Goal: Task Accomplishment & Management: Manage account settings

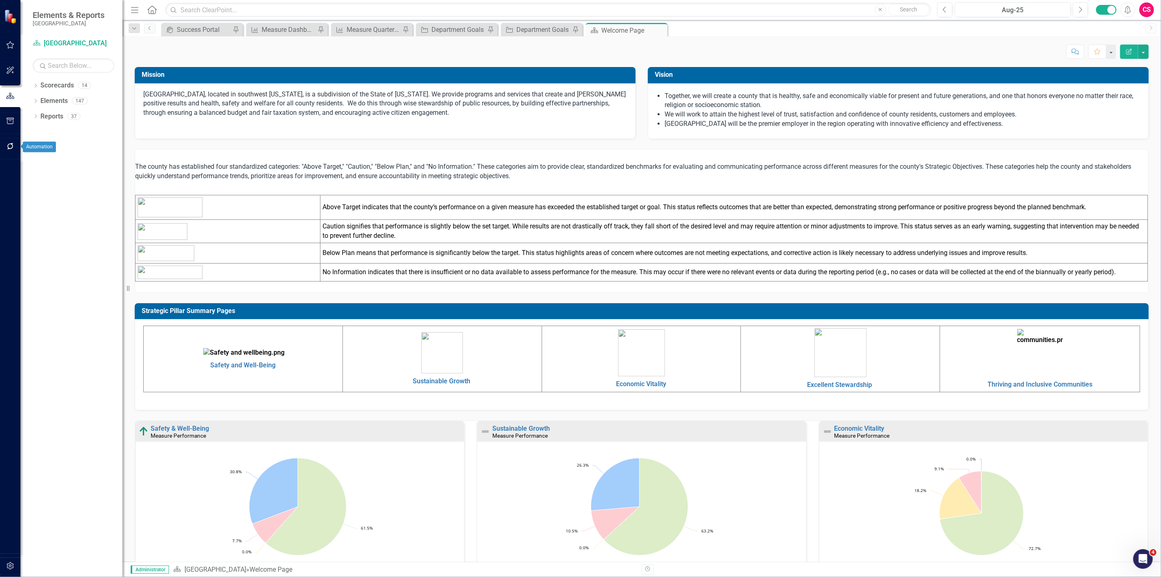
click at [10, 143] on icon "button" at bounding box center [10, 146] width 9 height 7
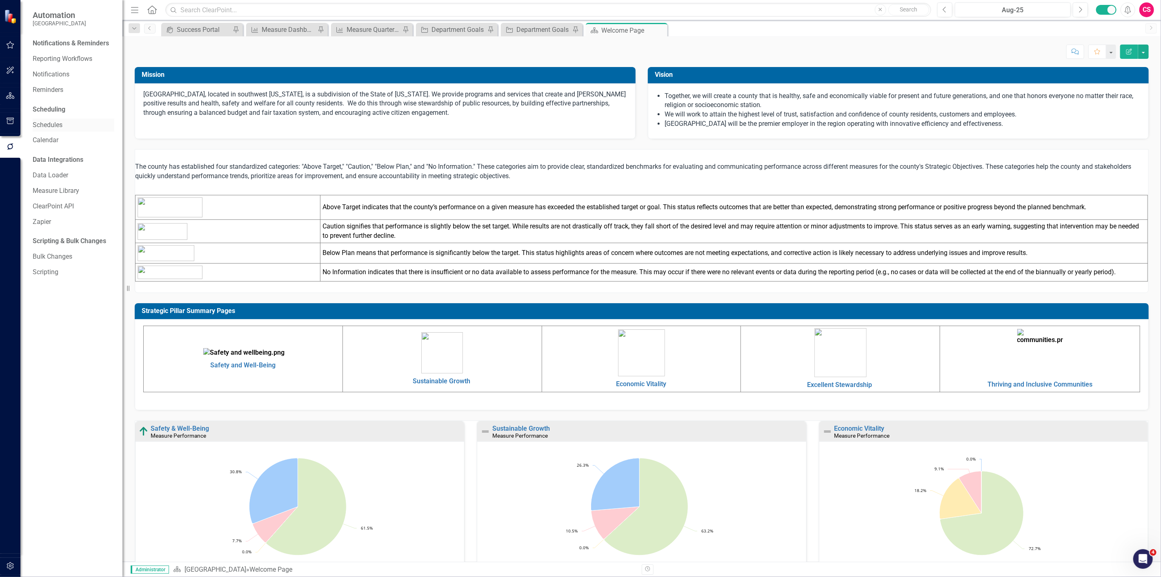
click at [54, 122] on link "Schedules" at bounding box center [74, 124] width 82 height 9
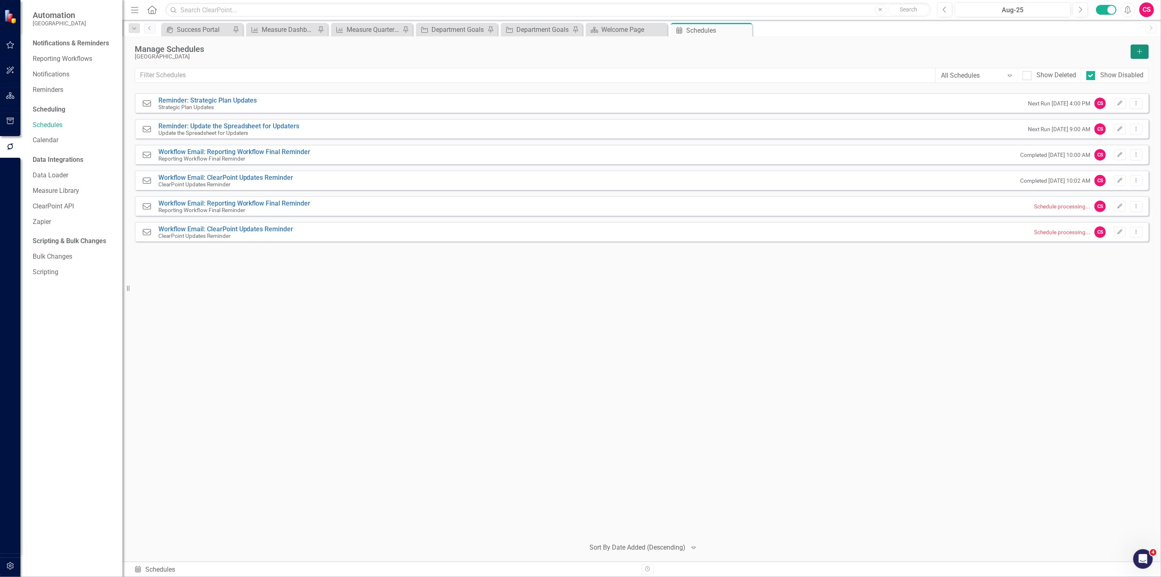
click at [1140, 49] on icon "Add" at bounding box center [1140, 52] width 7 height 6
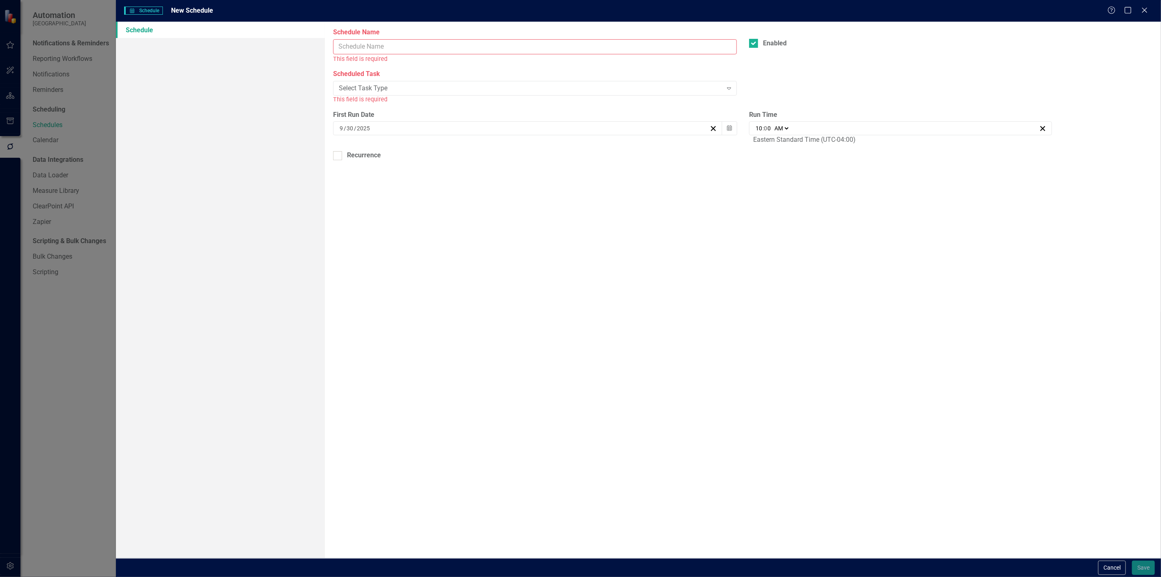
click at [469, 43] on input "Schedule Name" at bounding box center [535, 46] width 404 height 15
drag, startPoint x: 374, startPoint y: 79, endPoint x: 364, endPoint y: 81, distance: 10.0
click at [372, 79] on div "Scheduled Task Select Task Type Expand This field is required" at bounding box center [535, 86] width 404 height 34
click at [357, 83] on div "Select Task Type Expand" at bounding box center [535, 88] width 404 height 15
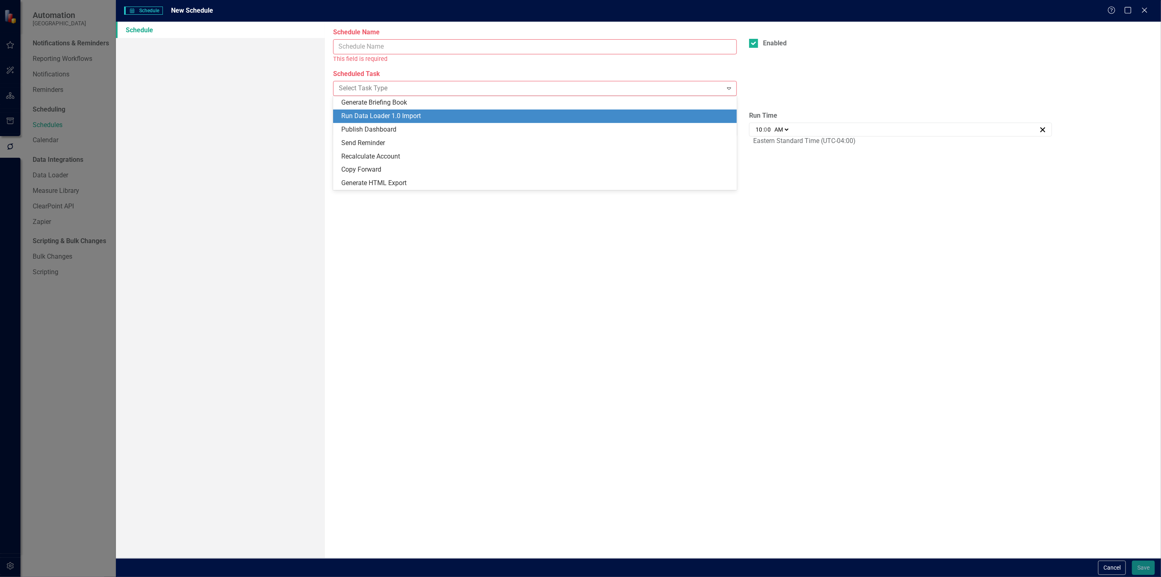
click at [361, 112] on div "Run Data Loader 1.0 Import" at bounding box center [536, 115] width 391 height 9
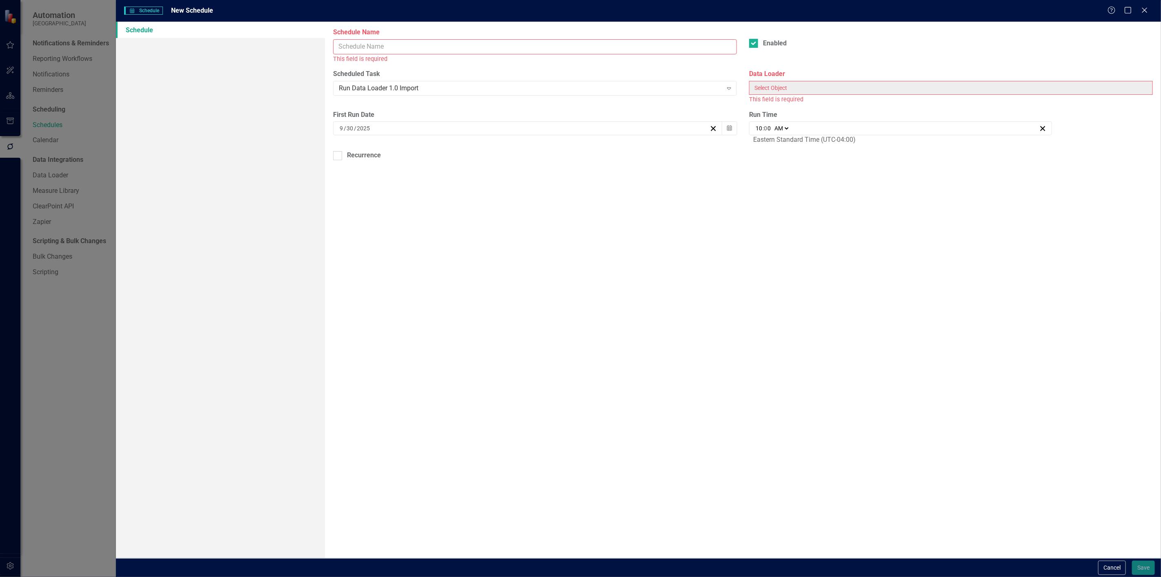
drag, startPoint x: 828, startPoint y: 74, endPoint x: 829, endPoint y: 81, distance: 7.5
click at [829, 80] on div "Data Loader This field is required" at bounding box center [951, 86] width 404 height 34
drag, startPoint x: 606, startPoint y: 80, endPoint x: 602, endPoint y: 85, distance: 6.4
click at [606, 82] on div "Scheduled Task Run Data Loader 1.0 Import Expand" at bounding box center [535, 81] width 404 height 25
click at [601, 86] on div "Run Data Loader 1.0 Import" at bounding box center [530, 88] width 383 height 9
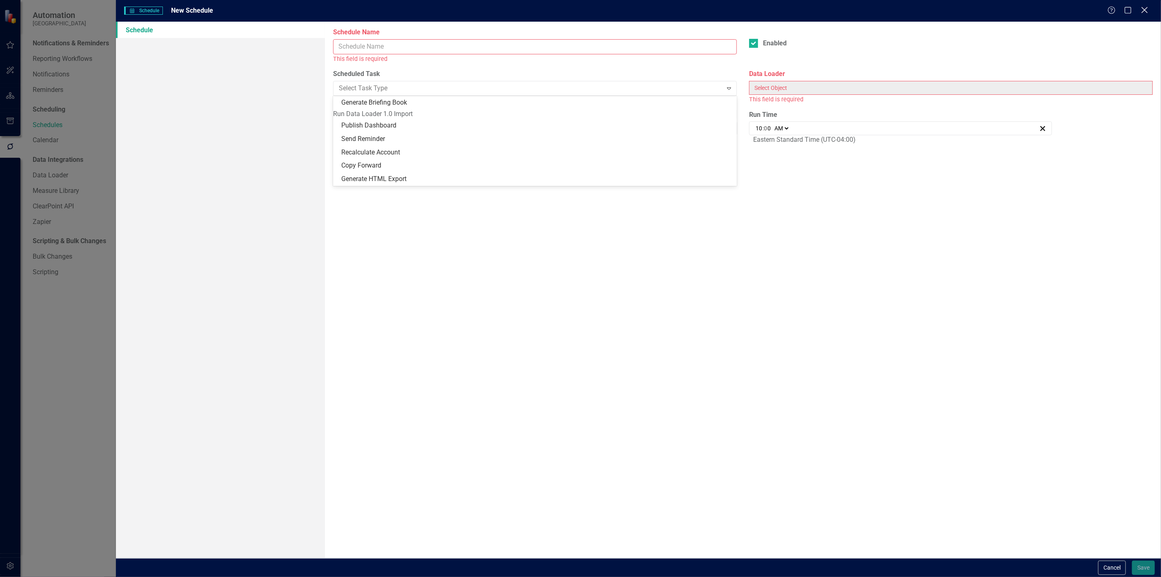
click at [1144, 13] on icon "Close" at bounding box center [1145, 10] width 10 height 8
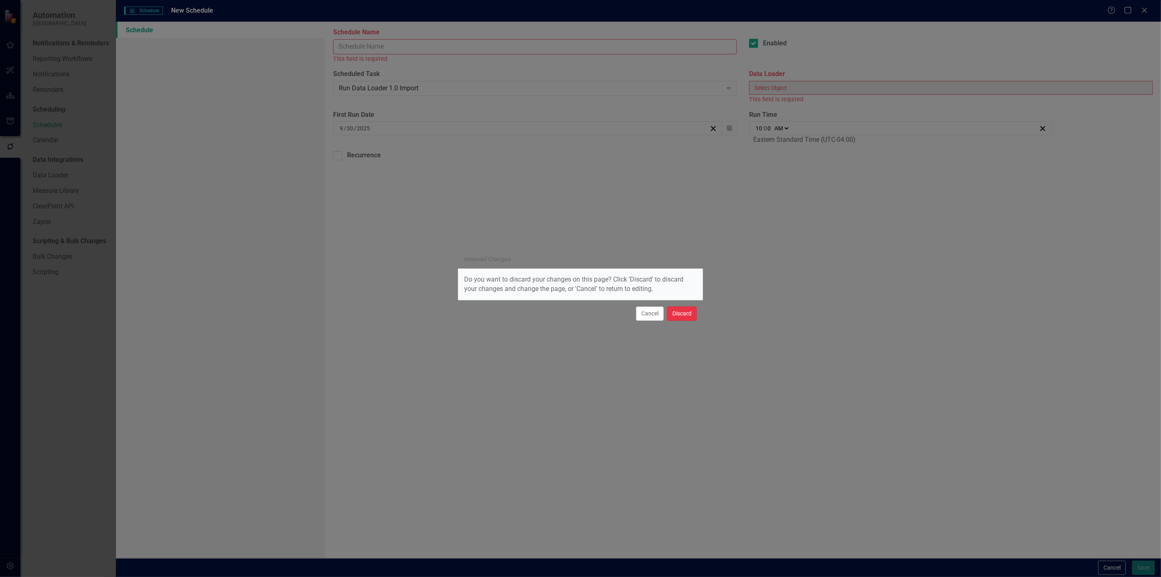
click at [689, 314] on button "Discard" at bounding box center [682, 313] width 30 height 14
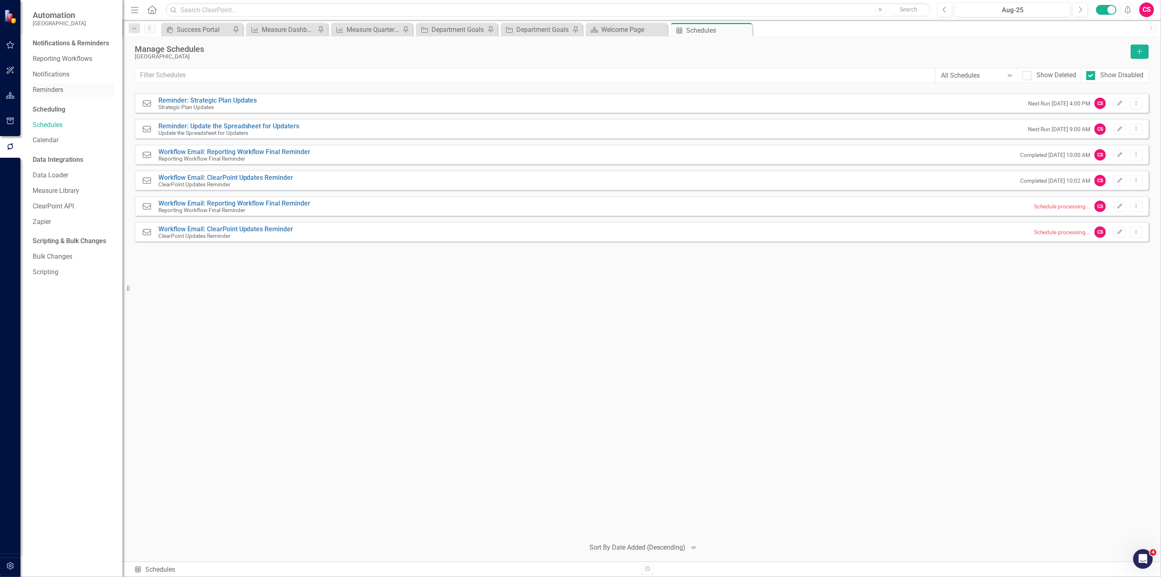
click at [46, 86] on link "Reminders" at bounding box center [74, 89] width 82 height 9
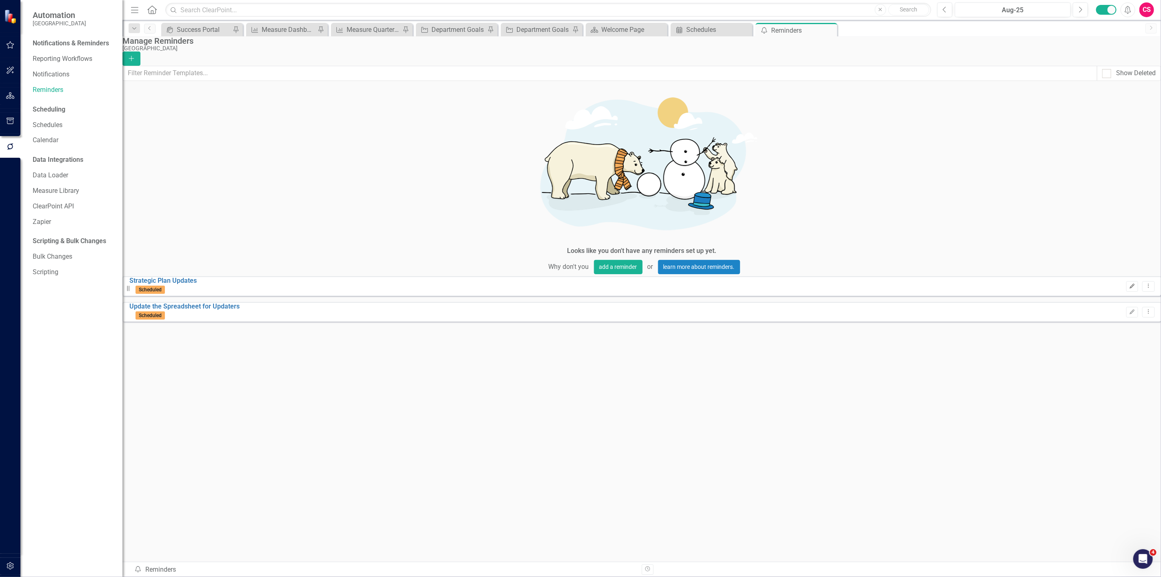
click at [1127, 281] on button "Edit" at bounding box center [1133, 286] width 12 height 11
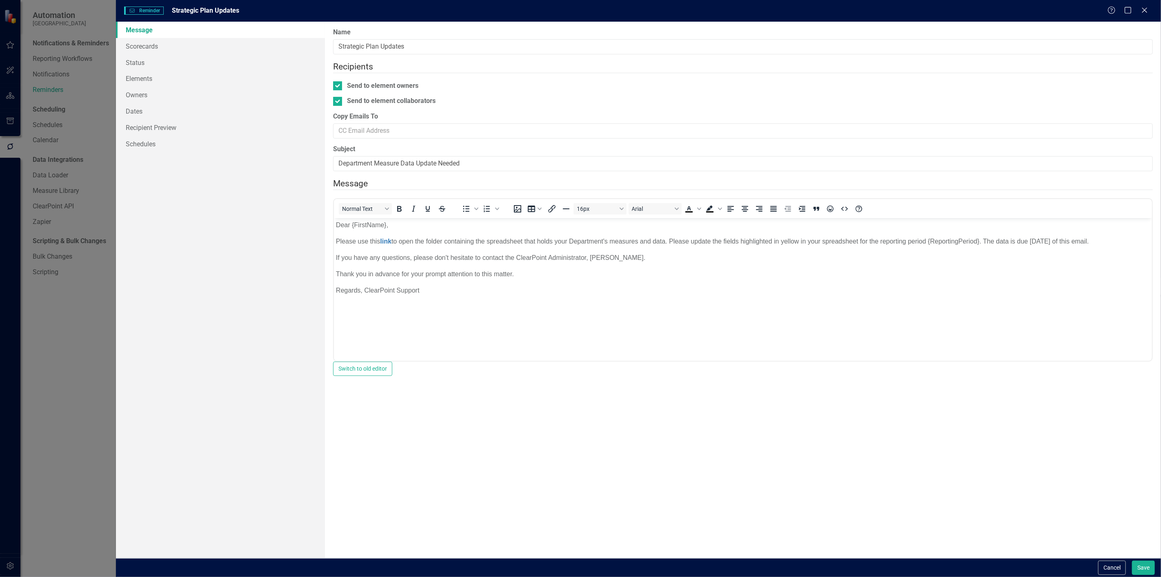
drag, startPoint x: 1106, startPoint y: 569, endPoint x: 1096, endPoint y: 562, distance: 11.7
click at [1106, 570] on button "Cancel" at bounding box center [1113, 567] width 28 height 14
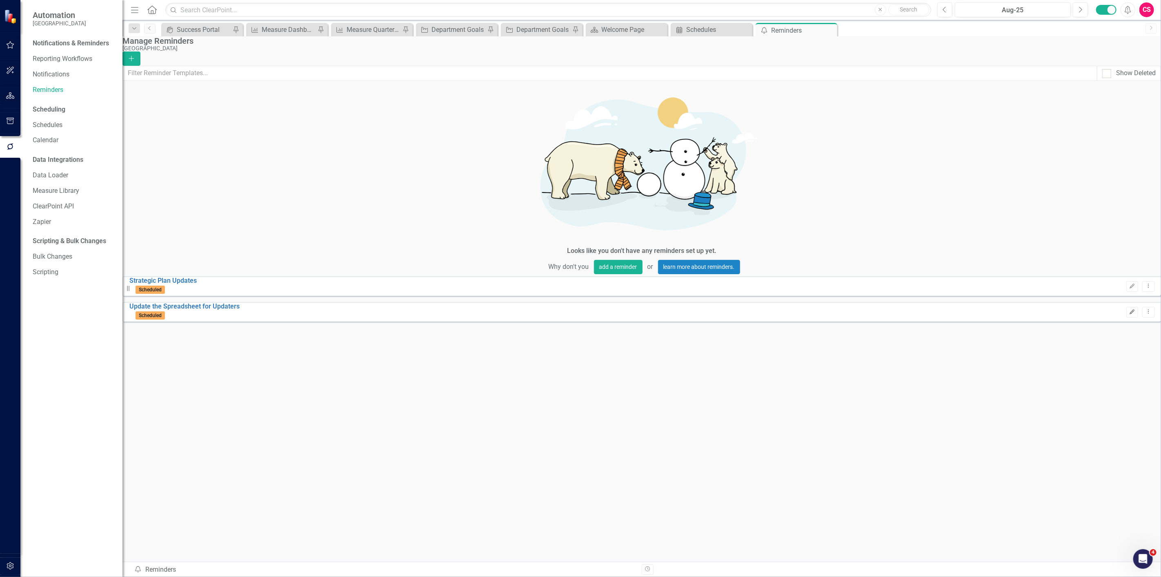
click at [1127, 307] on button "Edit" at bounding box center [1133, 312] width 12 height 11
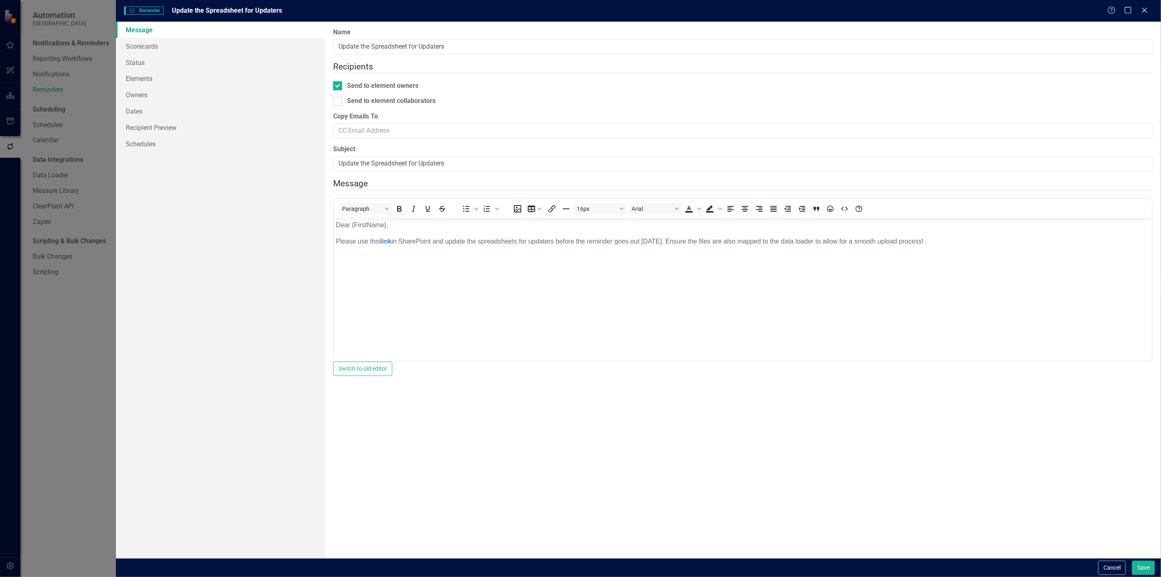
click at [455, 238] on p "Please use this link in SharePoint and update the spreadsheets for updaters bef…" at bounding box center [743, 241] width 814 height 10
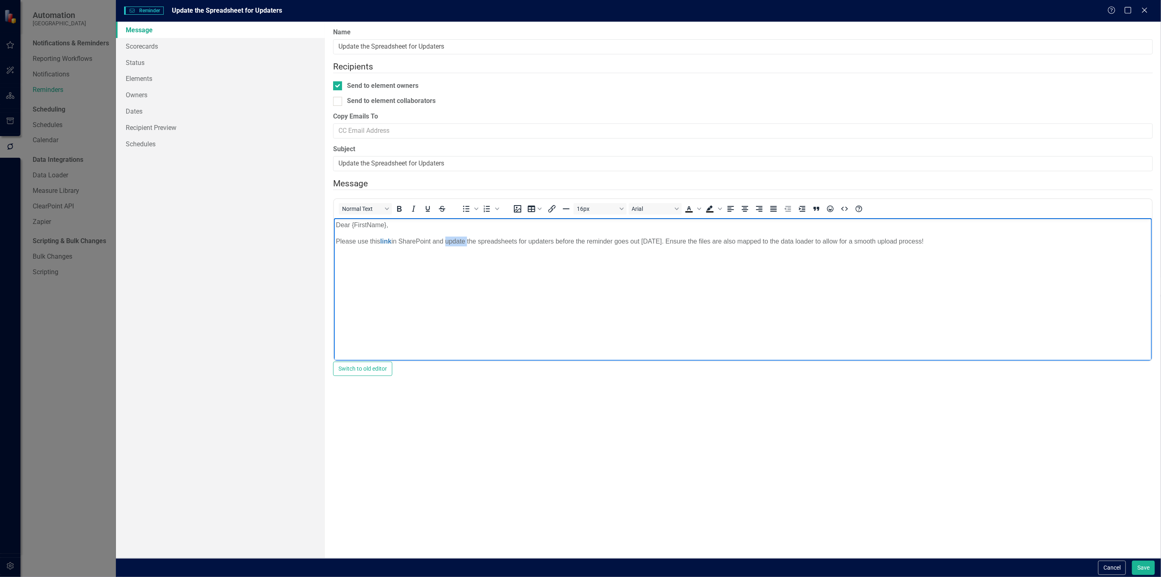
click at [455, 238] on p "Please use this link in SharePoint and update the spreadsheets for updaters bef…" at bounding box center [743, 241] width 814 height 10
copy p "Please use this link in SharePoint and update the spreadsheets for updaters bef…"
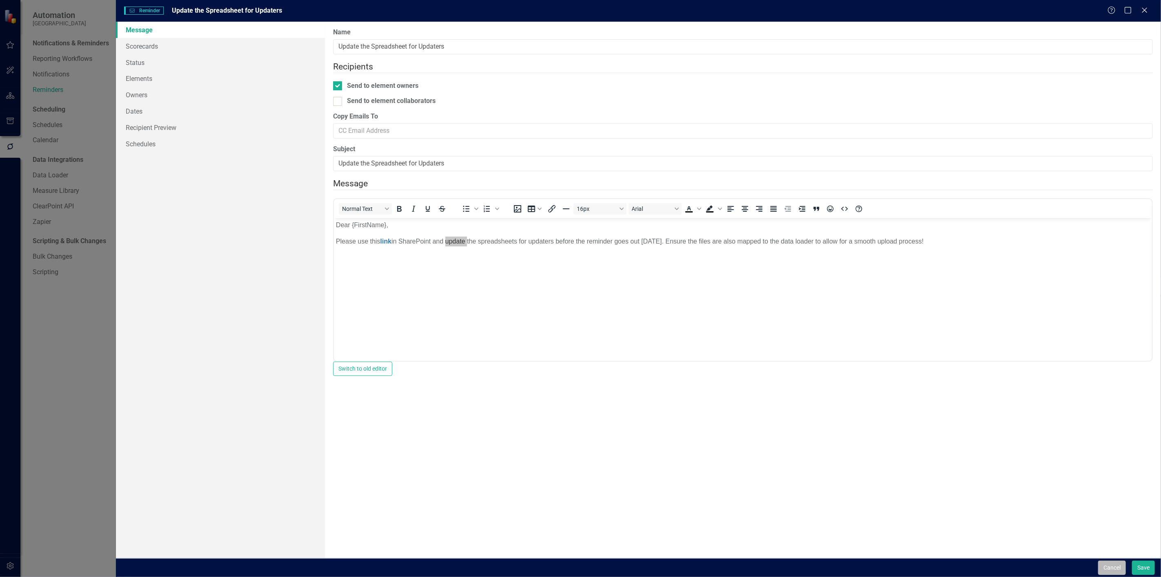
click at [1113, 573] on button "Cancel" at bounding box center [1113, 567] width 28 height 14
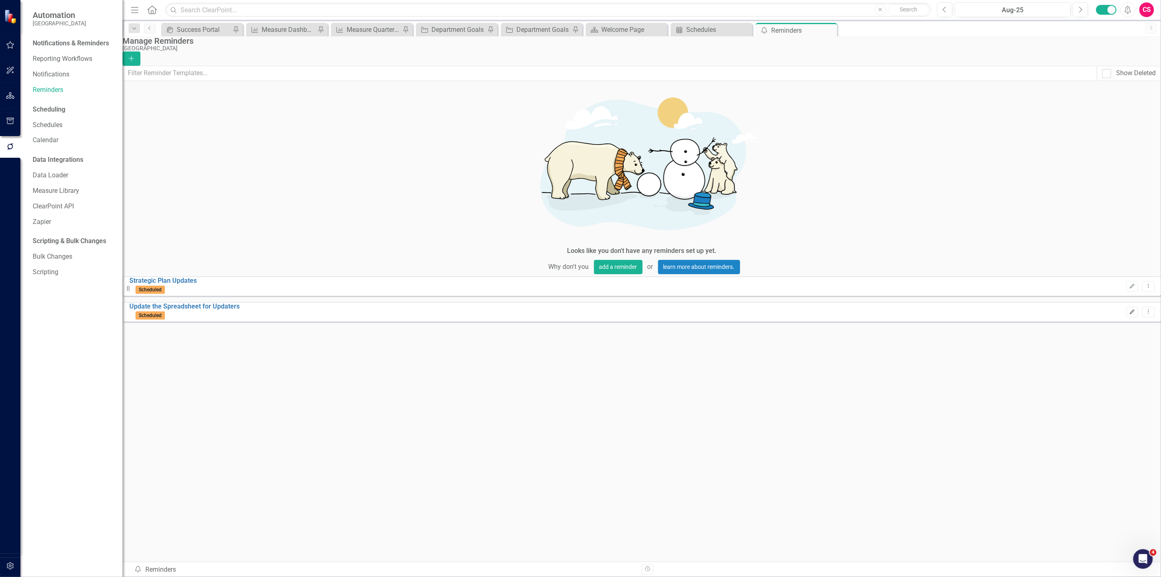
click at [1130, 310] on icon "Edit" at bounding box center [1133, 312] width 6 height 5
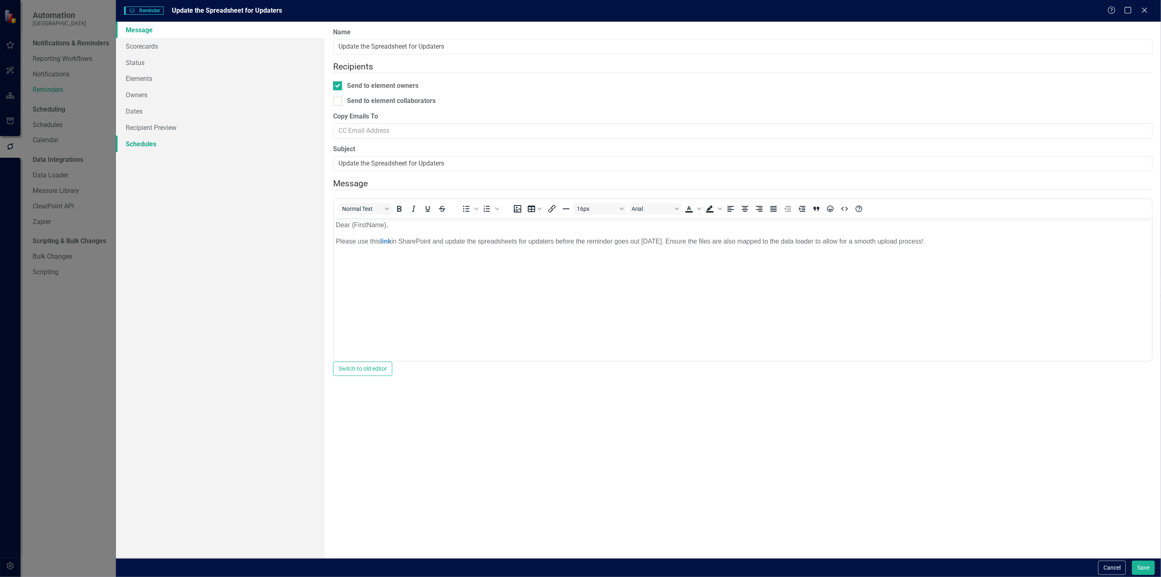
click at [169, 150] on link "Schedules" at bounding box center [220, 144] width 209 height 16
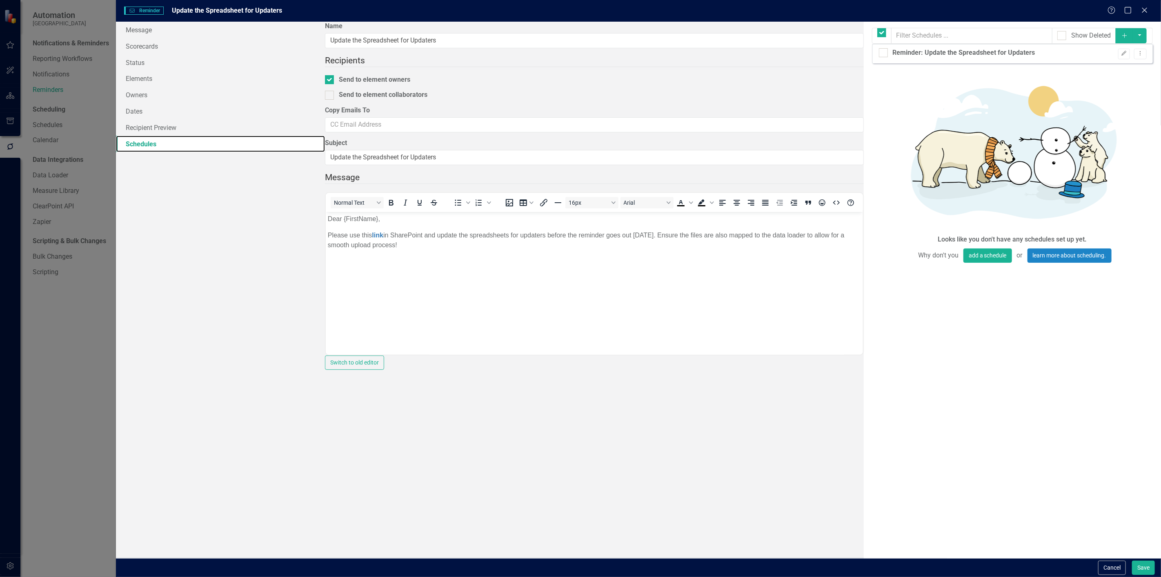
checkbox input "false"
click at [1112, 566] on button "Cancel" at bounding box center [1113, 567] width 28 height 14
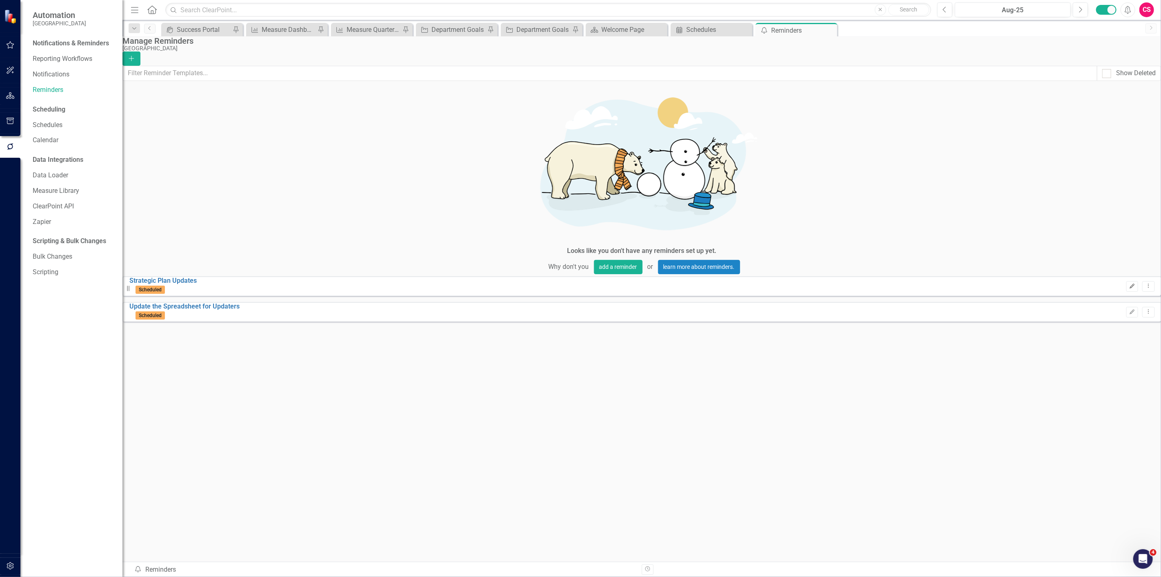
click at [1130, 284] on icon "Edit" at bounding box center [1133, 286] width 6 height 5
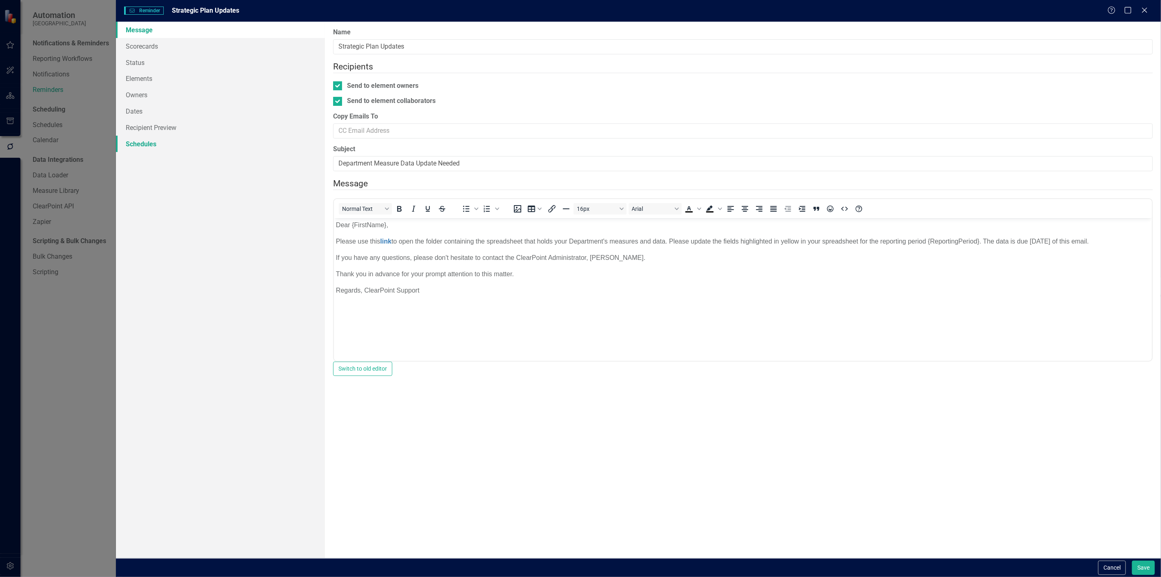
click at [189, 148] on link "Schedules" at bounding box center [220, 144] width 209 height 16
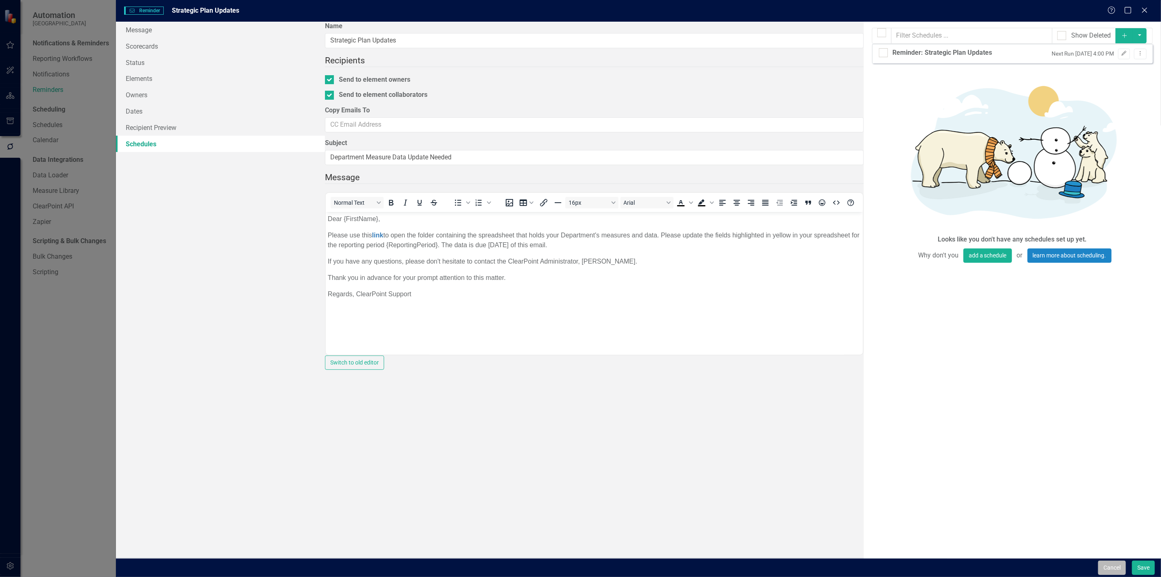
click at [1119, 565] on button "Cancel" at bounding box center [1113, 567] width 28 height 14
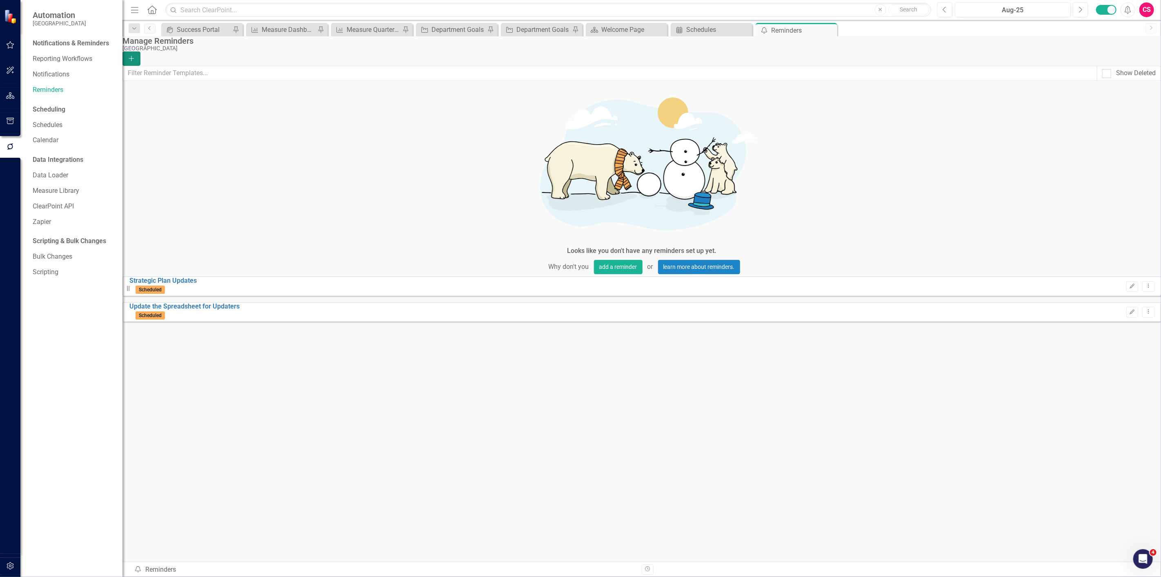
click at [135, 56] on icon "Add" at bounding box center [131, 59] width 7 height 6
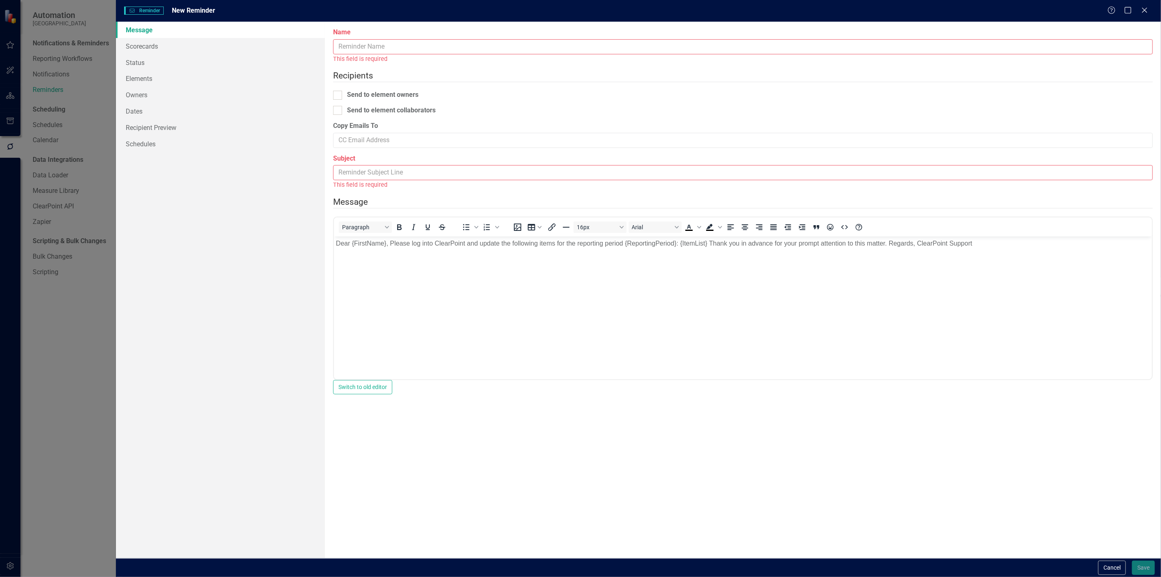
click at [464, 41] on input "Name" at bounding box center [743, 46] width 820 height 15
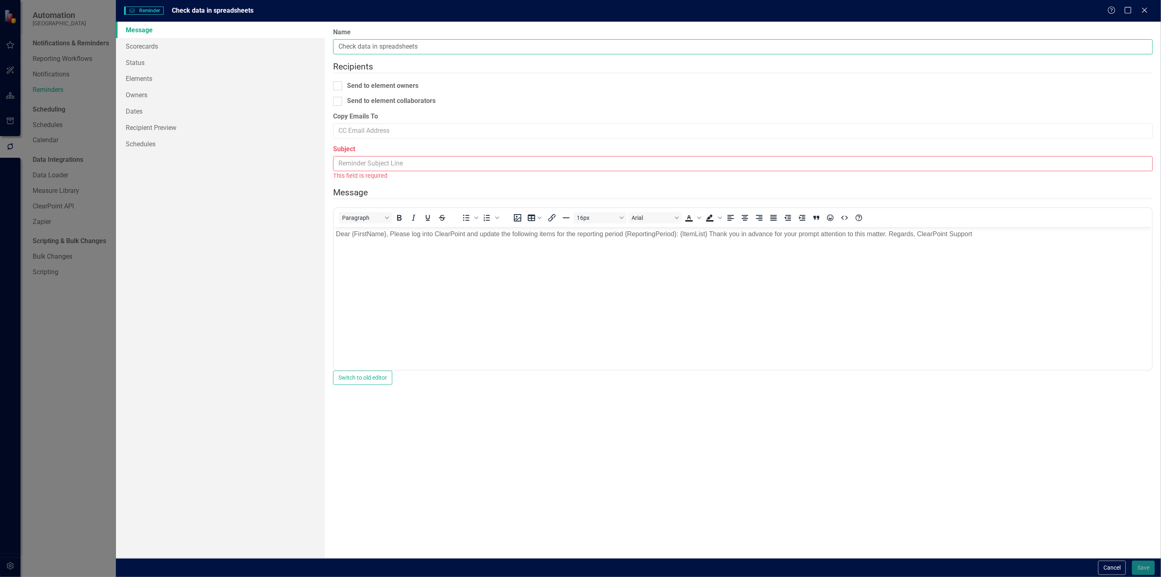
type input "Check data in spreadsheets"
click at [476, 170] on input "Subject" at bounding box center [743, 163] width 820 height 15
click at [741, 330] on body "Dear {FirstName}, Please log into ClearPoint and update the following items for…" at bounding box center [743, 288] width 818 height 123
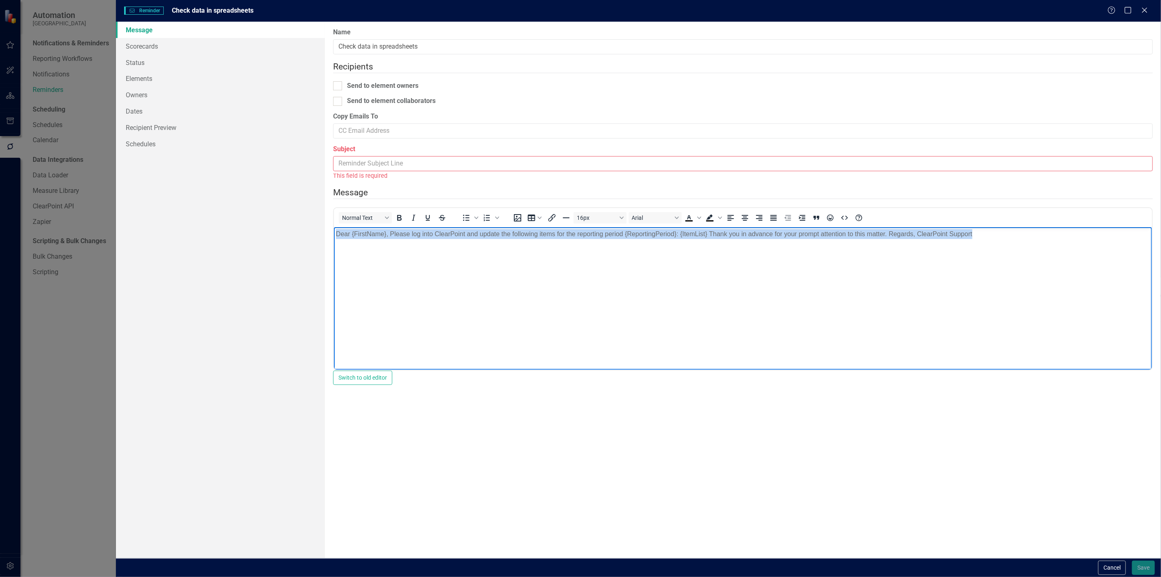
drag, startPoint x: 1006, startPoint y: 244, endPoint x: 262, endPoint y: 272, distance: 744.6
click at [334, 272] on html "Dear {FirstName}, Please log into ClearPoint and update the following items for…" at bounding box center [743, 288] width 818 height 123
click at [438, 233] on p "Please use this link in SharePoint and update the spreadsheets for updaters bef…" at bounding box center [743, 234] width 814 height 10
click at [449, 235] on p "Please use this link in SharePoint and update the spreadsheets for updaters bef…" at bounding box center [743, 234] width 814 height 10
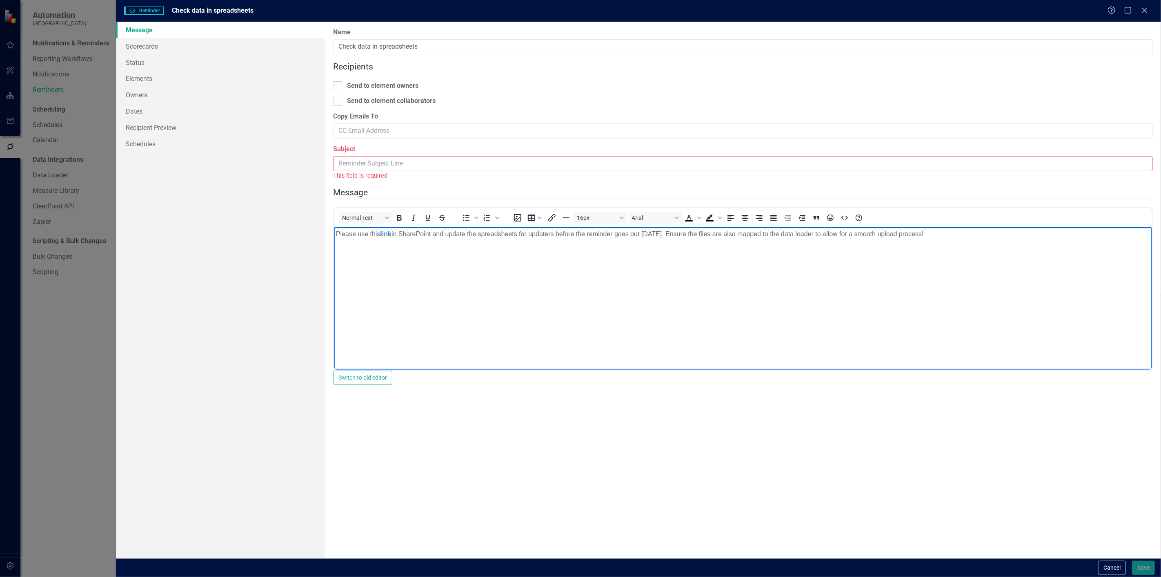
click at [454, 236] on p "Please use this link in SharePoint and update the spreadsheets for updaters bef…" at bounding box center [743, 234] width 814 height 10
click at [598, 237] on p "Please use this link in SharePoint and verify the spreadsheets for updaters bef…" at bounding box center [743, 234] width 814 height 10
click at [598, 236] on p "Please use this link in SharePoint and verify the spreadsheets for updaters bef…" at bounding box center [743, 234] width 814 height 10
click at [624, 233] on p "Please use this link in SharePoint and verify the spreadsheets for updaters bef…" at bounding box center [743, 234] width 814 height 10
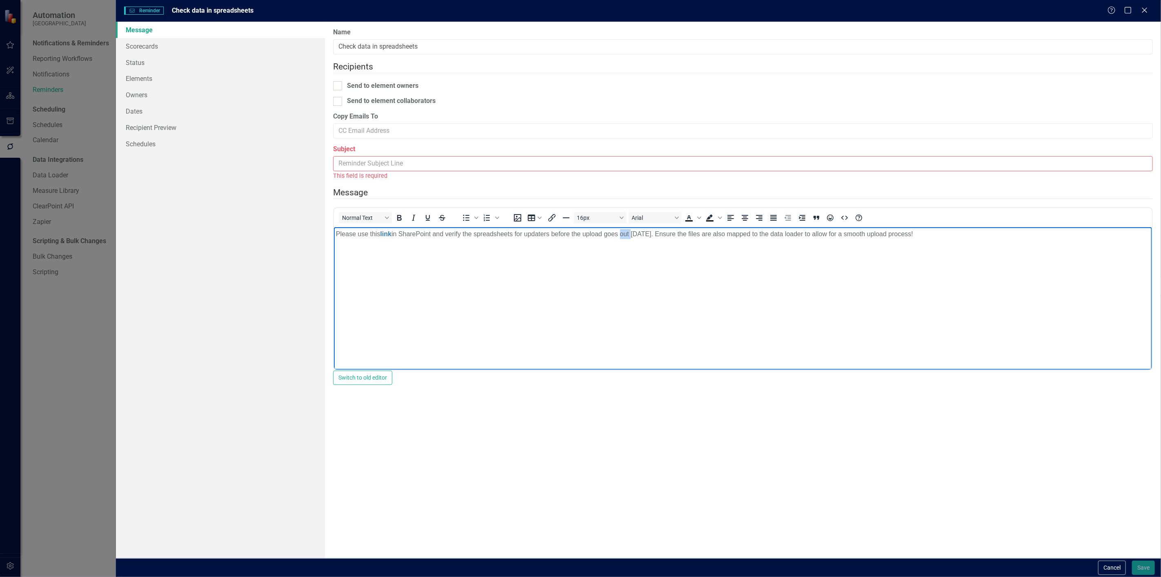
click at [624, 233] on p "Please use this link in SharePoint and verify the spreadsheets for updaters bef…" at bounding box center [743, 234] width 814 height 10
click at [483, 231] on p "Please use this link in SharePoint and verify the spreadsheets for updaters bef…" at bounding box center [743, 234] width 814 height 10
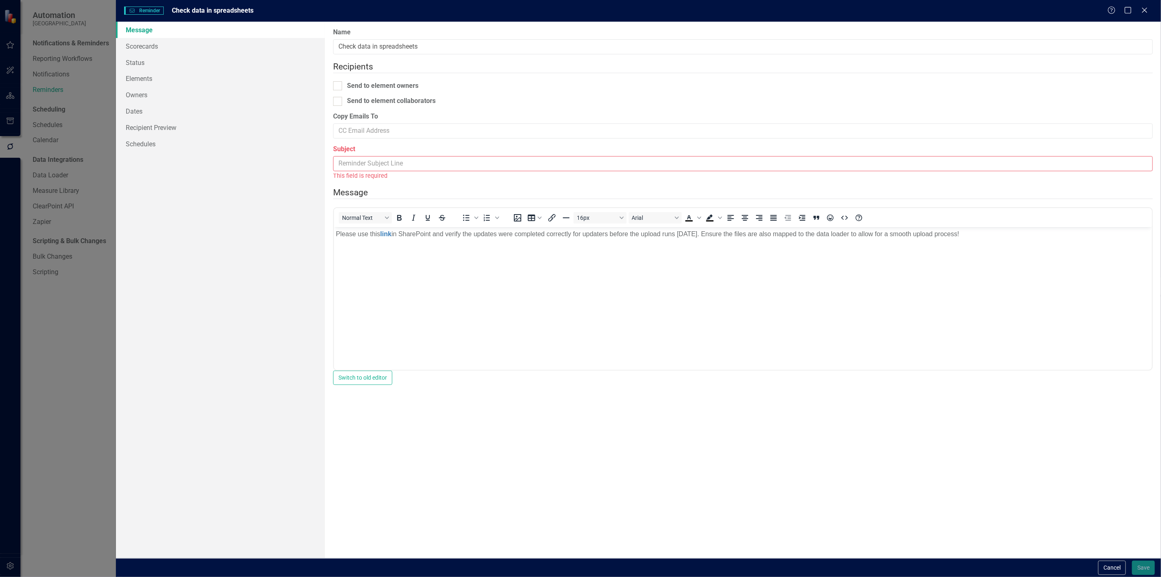
click at [431, 156] on div "Subject This field is required" at bounding box center [743, 163] width 820 height 36
click at [421, 160] on input "Subject" at bounding box center [743, 163] width 820 height 15
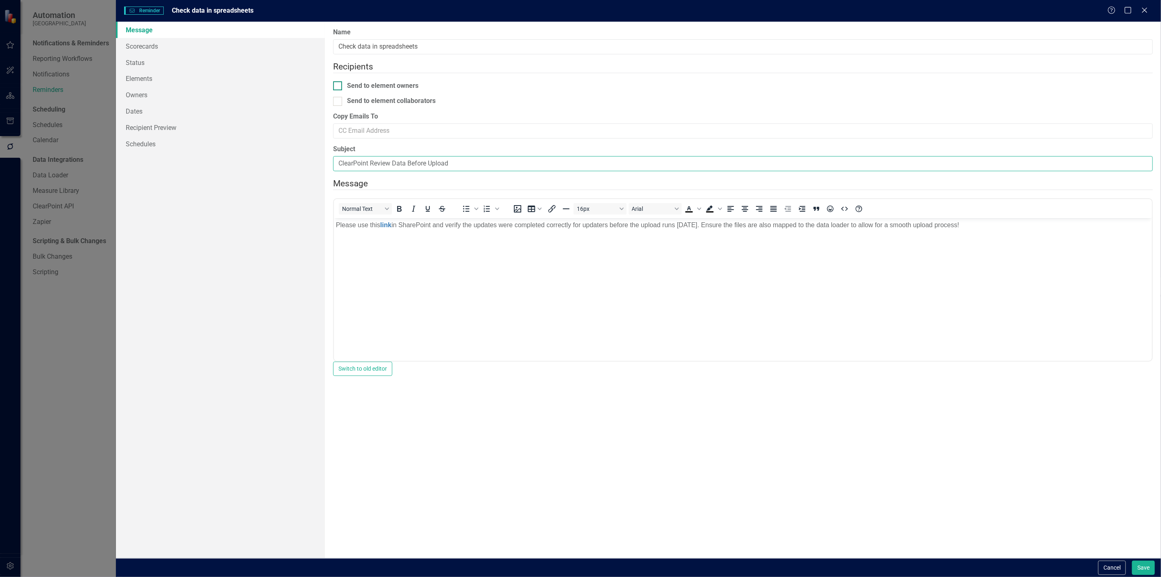
type input "ClearPoint Review Data Before Upload"
click at [370, 82] on div "Send to element owners" at bounding box center [382, 85] width 71 height 9
click at [339, 82] on input "Send to element owners" at bounding box center [335, 83] width 5 height 5
checkbox input "true"
click at [198, 94] on link "Owners" at bounding box center [220, 95] width 209 height 16
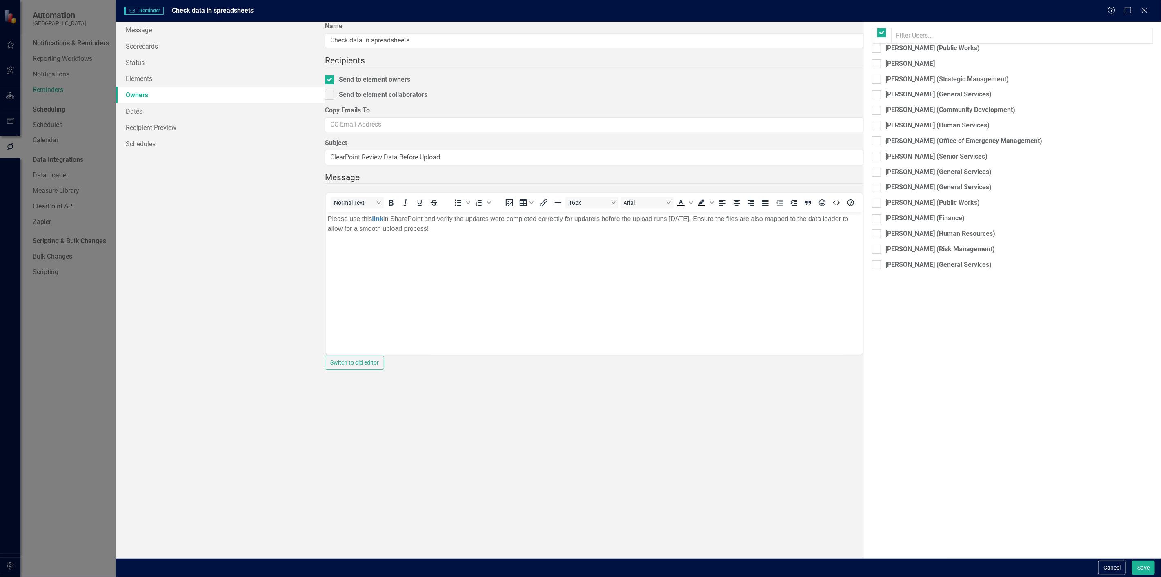
checkbox input "false"
click at [864, 62] on div "By default, reminders will be sent to the owners and collaborators of the eleme…" at bounding box center [1012, 290] width 297 height 536
click at [886, 65] on div "[PERSON_NAME]" at bounding box center [910, 63] width 49 height 9
click at [872, 65] on input "[PERSON_NAME]" at bounding box center [874, 61] width 5 height 5
checkbox input "true"
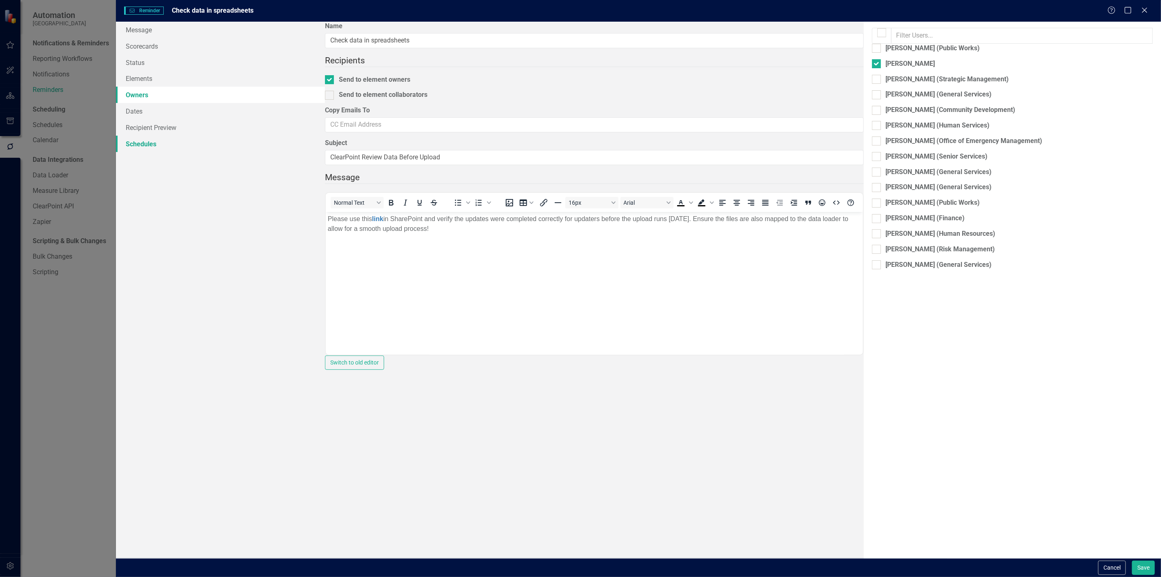
click at [175, 147] on link "Schedules" at bounding box center [220, 144] width 209 height 16
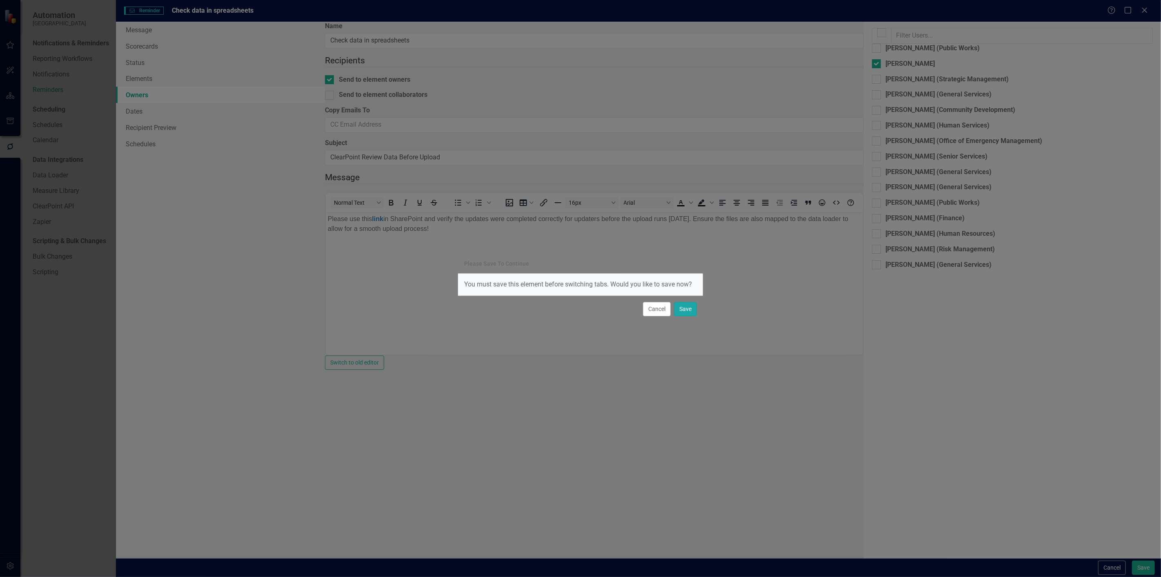
click at [676, 305] on button "Save" at bounding box center [685, 309] width 23 height 14
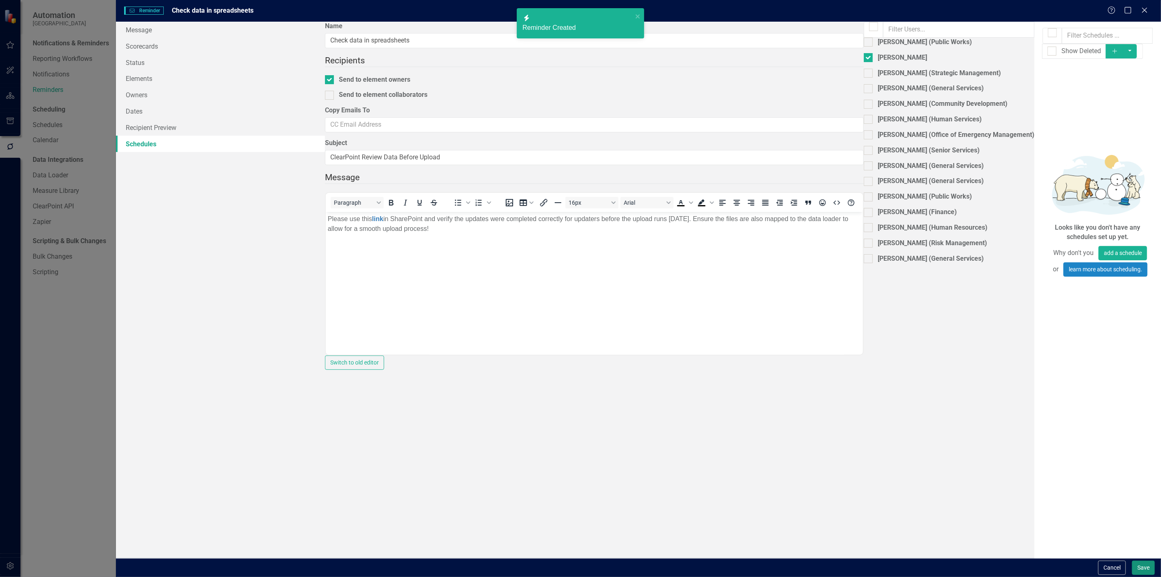
click at [1141, 563] on button "Save" at bounding box center [1143, 567] width 23 height 14
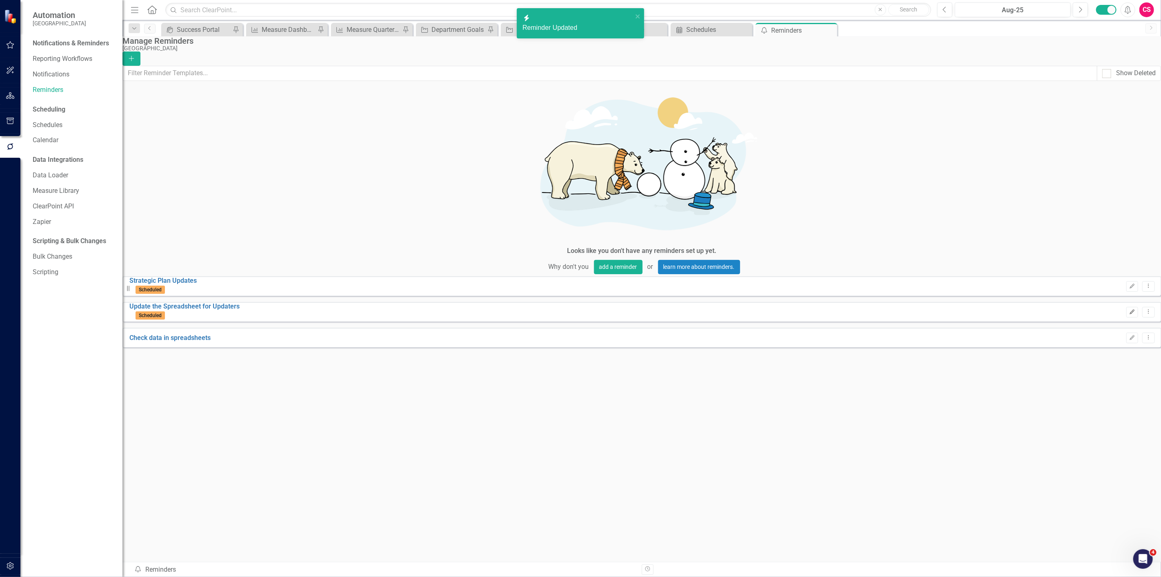
click at [1127, 307] on button "Edit" at bounding box center [1133, 312] width 12 height 11
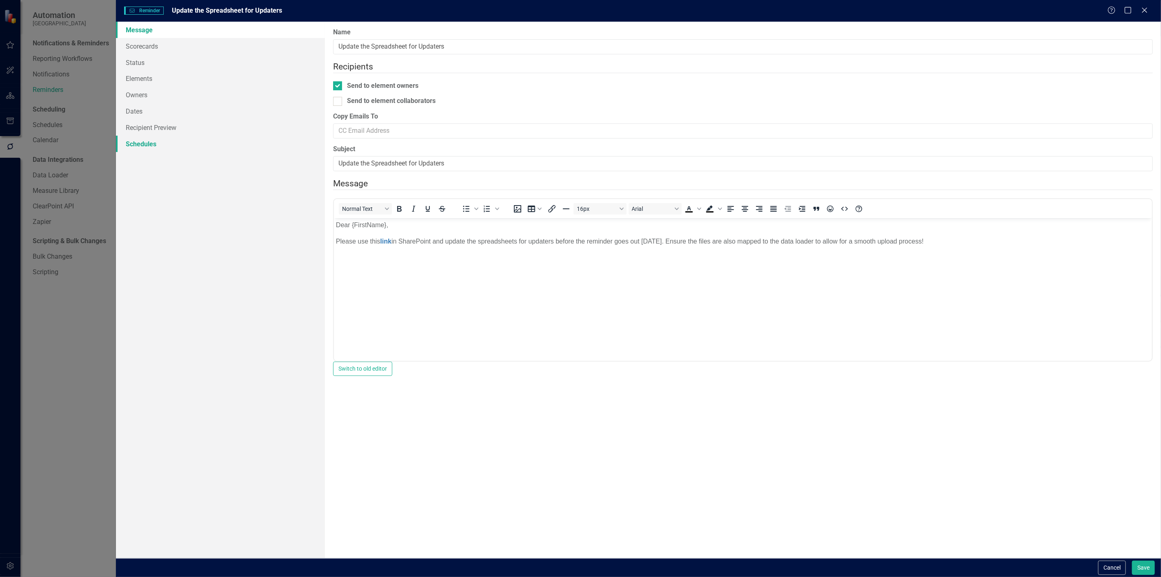
click at [149, 136] on link "Schedules" at bounding box center [220, 144] width 209 height 16
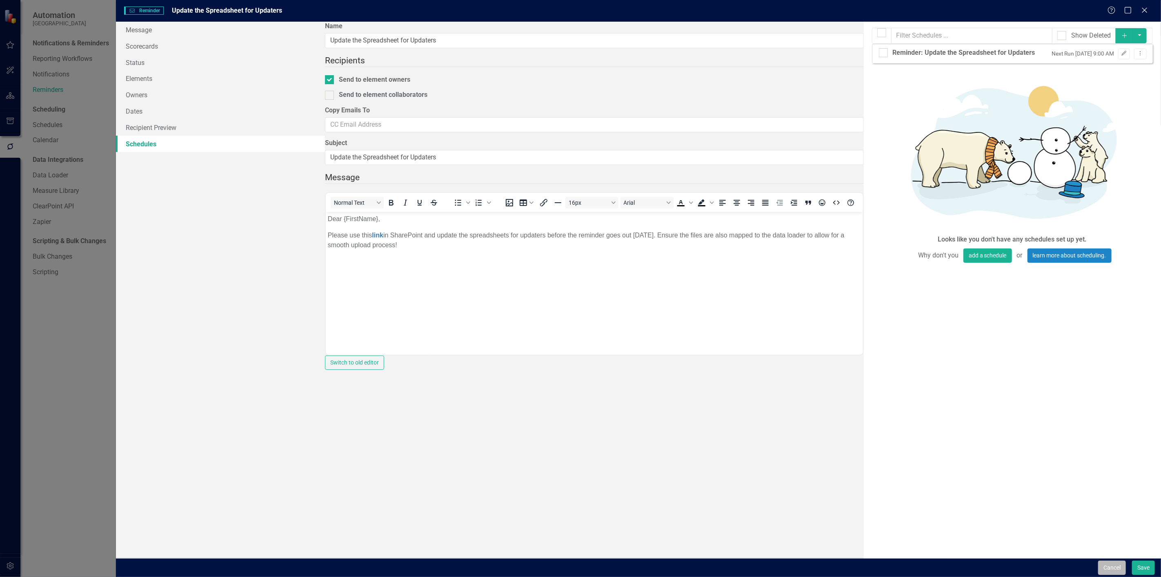
click at [1117, 573] on button "Cancel" at bounding box center [1113, 567] width 28 height 14
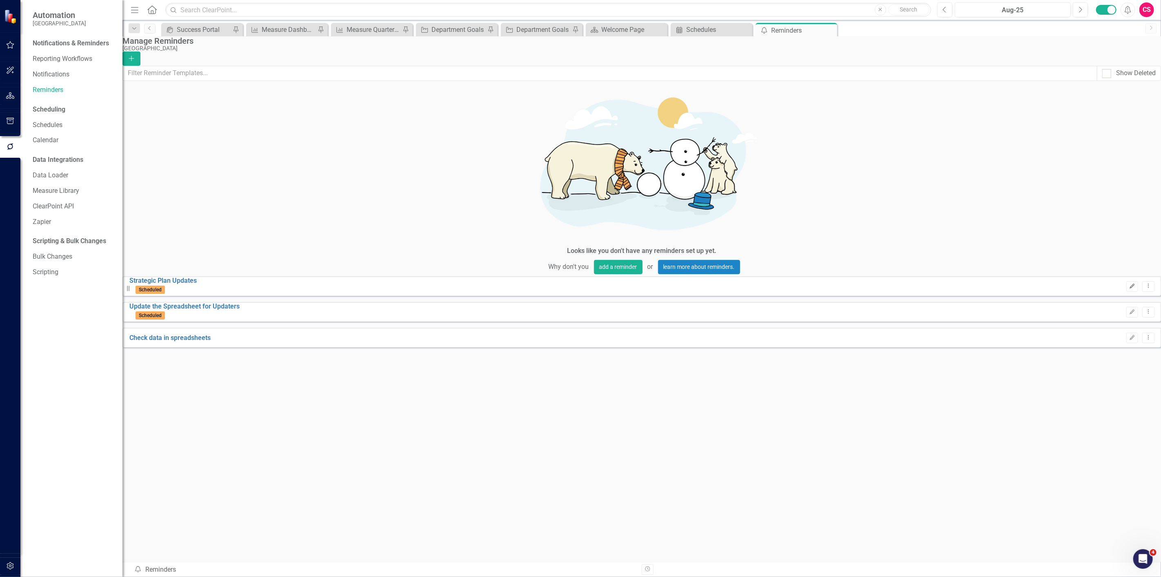
click at [1127, 281] on button "Edit" at bounding box center [1133, 286] width 12 height 11
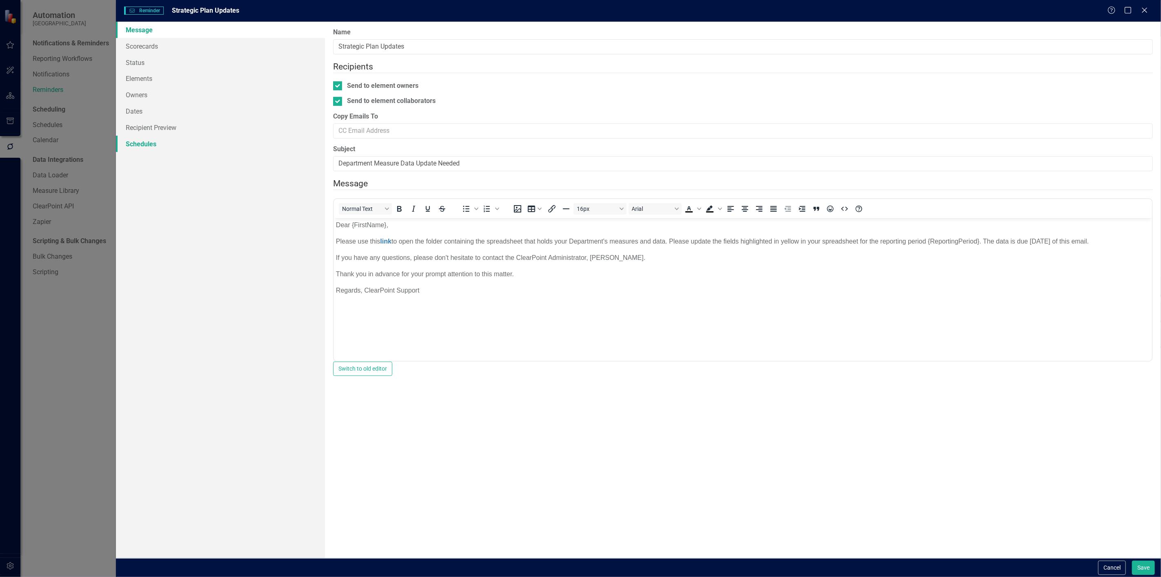
click at [213, 147] on link "Schedules" at bounding box center [220, 144] width 209 height 16
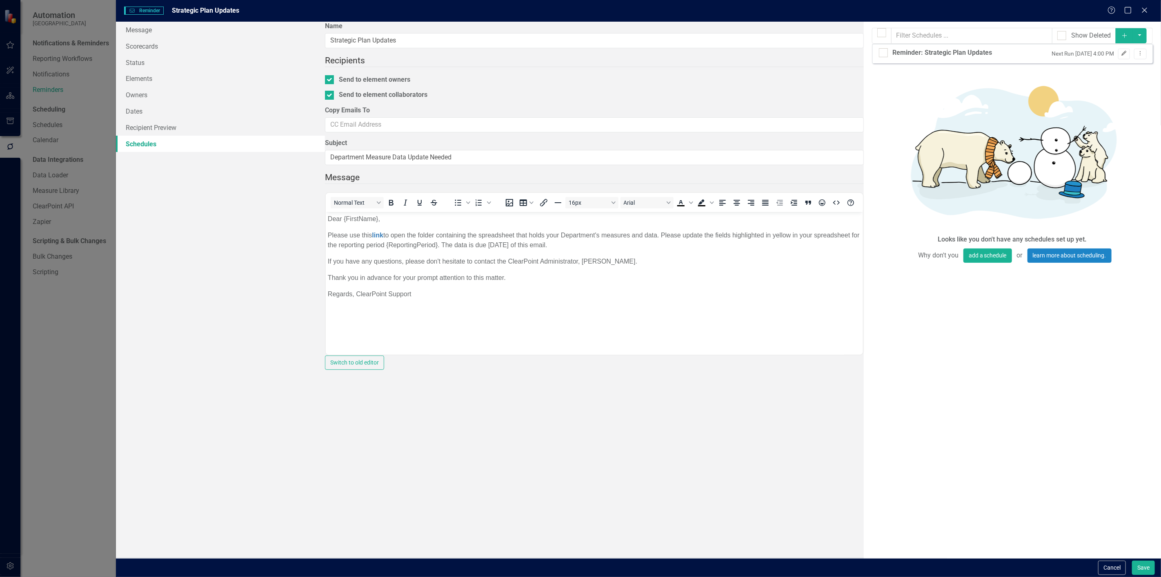
click at [1126, 56] on icon "Edit" at bounding box center [1124, 53] width 6 height 5
select select "pm"
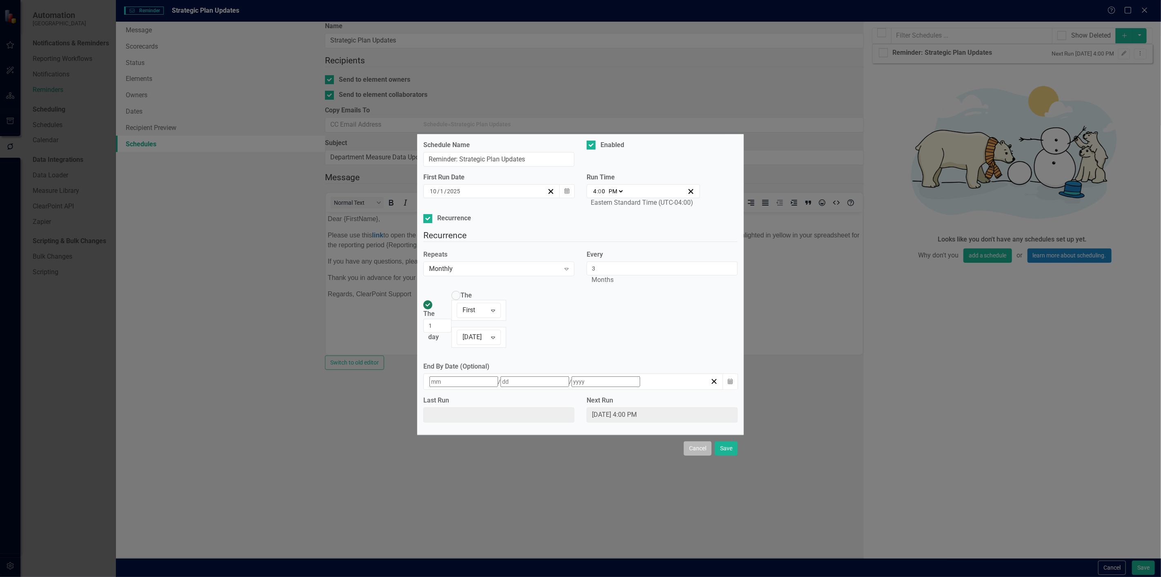
click at [694, 441] on button "Cancel" at bounding box center [698, 448] width 28 height 14
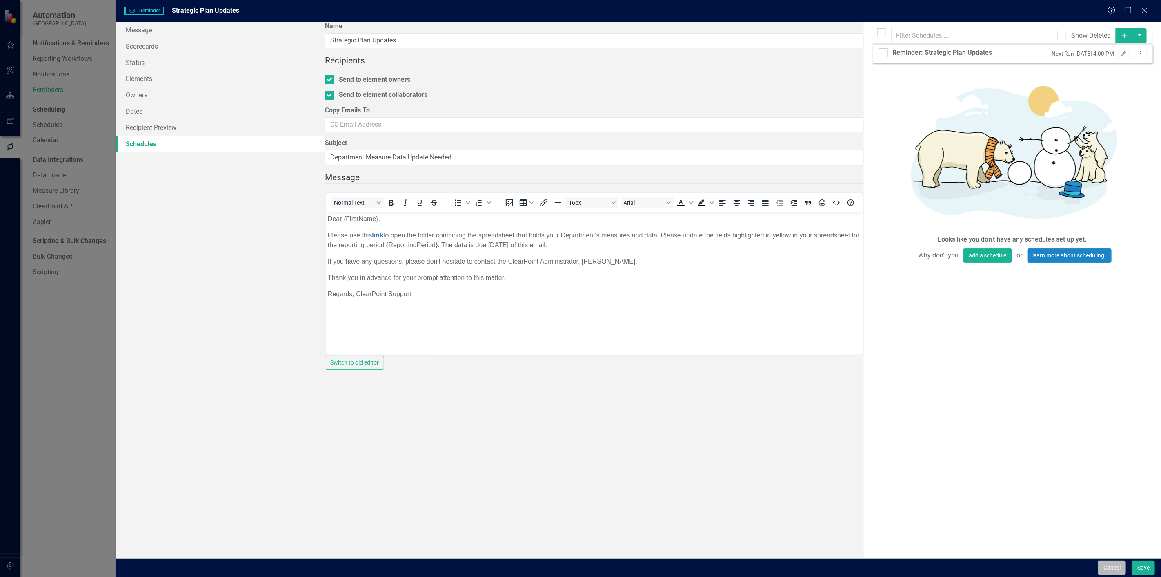
click at [1111, 569] on button "Cancel" at bounding box center [1113, 567] width 28 height 14
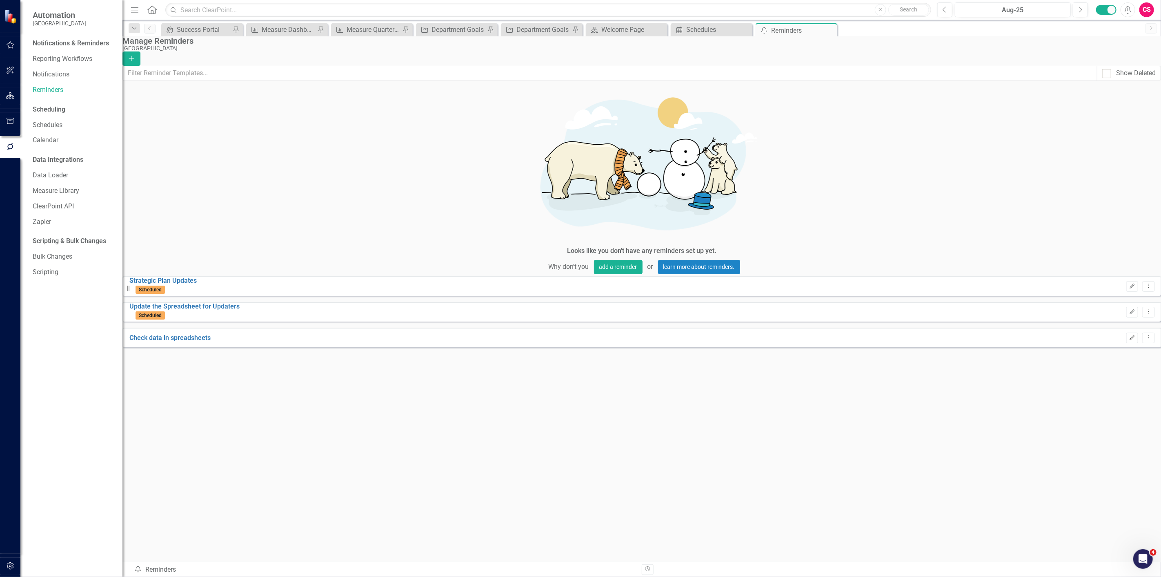
click at [1130, 335] on icon "Edit" at bounding box center [1133, 337] width 6 height 5
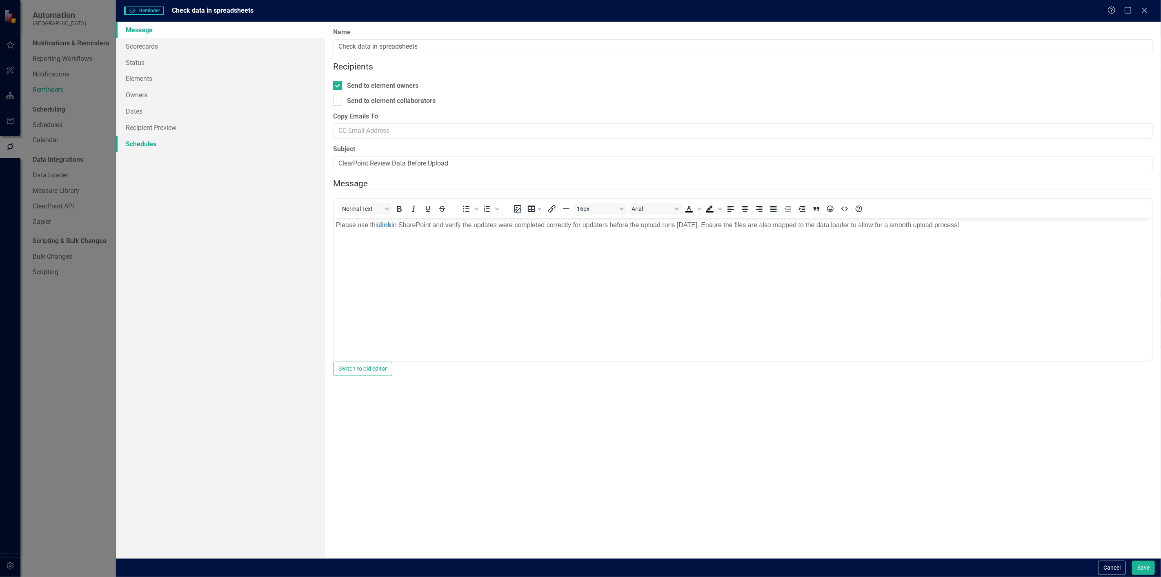
click at [203, 136] on link "Schedules" at bounding box center [220, 144] width 209 height 16
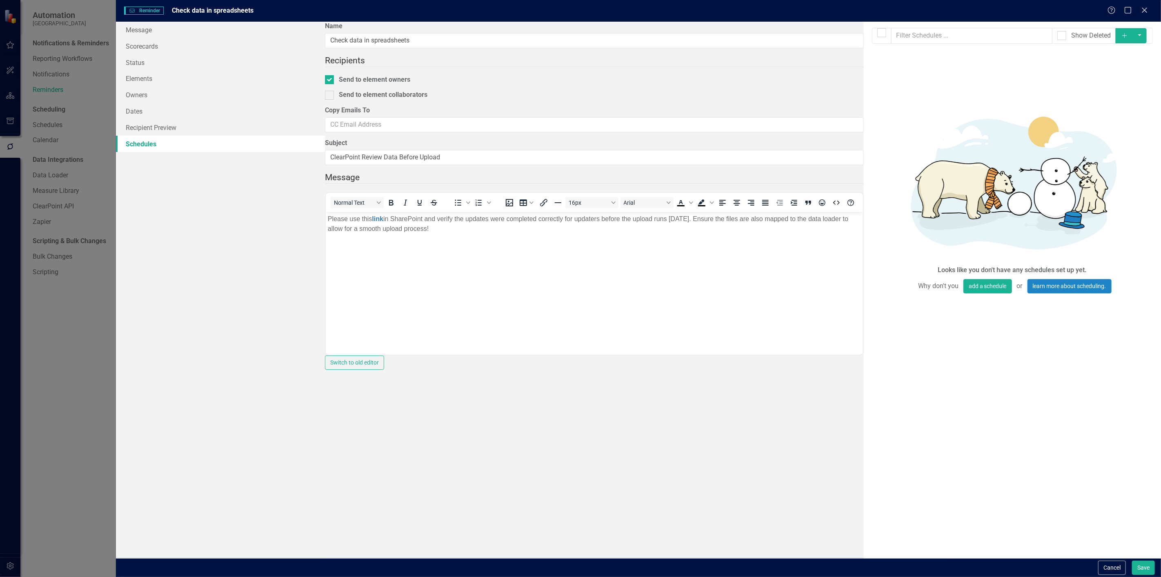
click at [1134, 41] on button "Add" at bounding box center [1125, 35] width 18 height 15
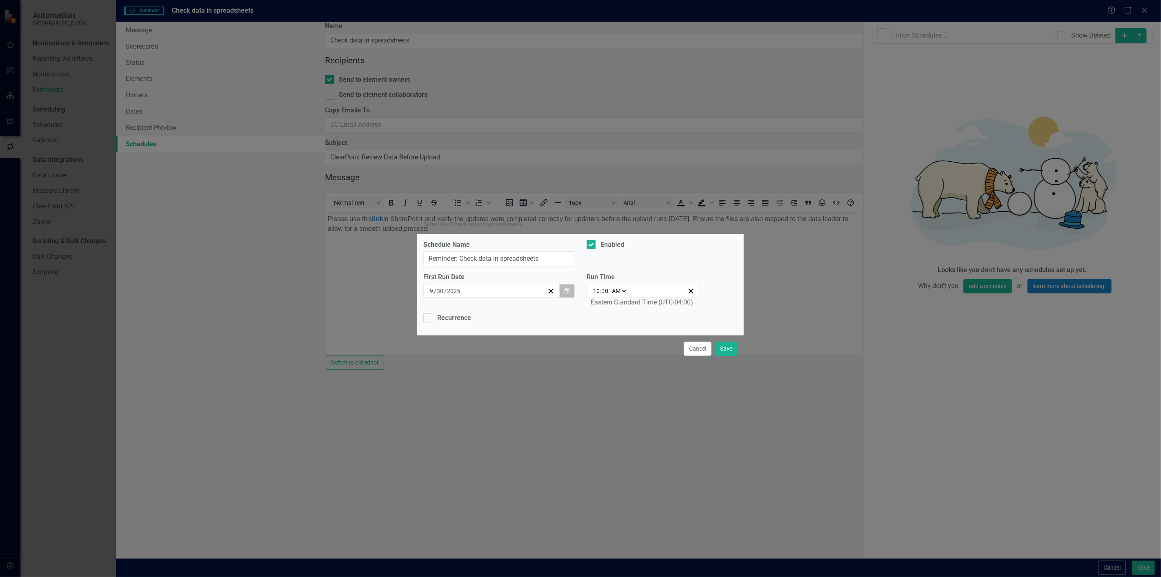
click at [568, 293] on icon "Calendar" at bounding box center [567, 291] width 5 height 6
click at [541, 311] on button "›" at bounding box center [539, 307] width 18 height 18
click at [533, 352] on abbr "10" at bounding box center [536, 348] width 7 height 7
click at [597, 290] on input "10" at bounding box center [596, 291] width 7 height 8
click at [477, 321] on div "Recurrence" at bounding box center [580, 317] width 314 height 9
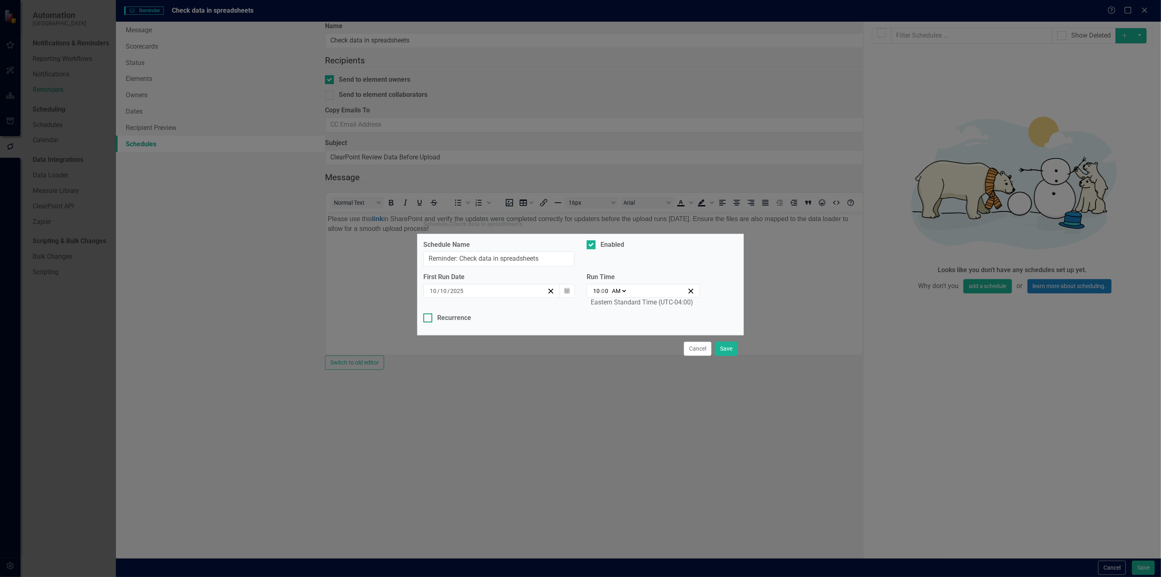
click at [429, 319] on input "Recurrence" at bounding box center [425, 315] width 5 height 5
checkbox input "true"
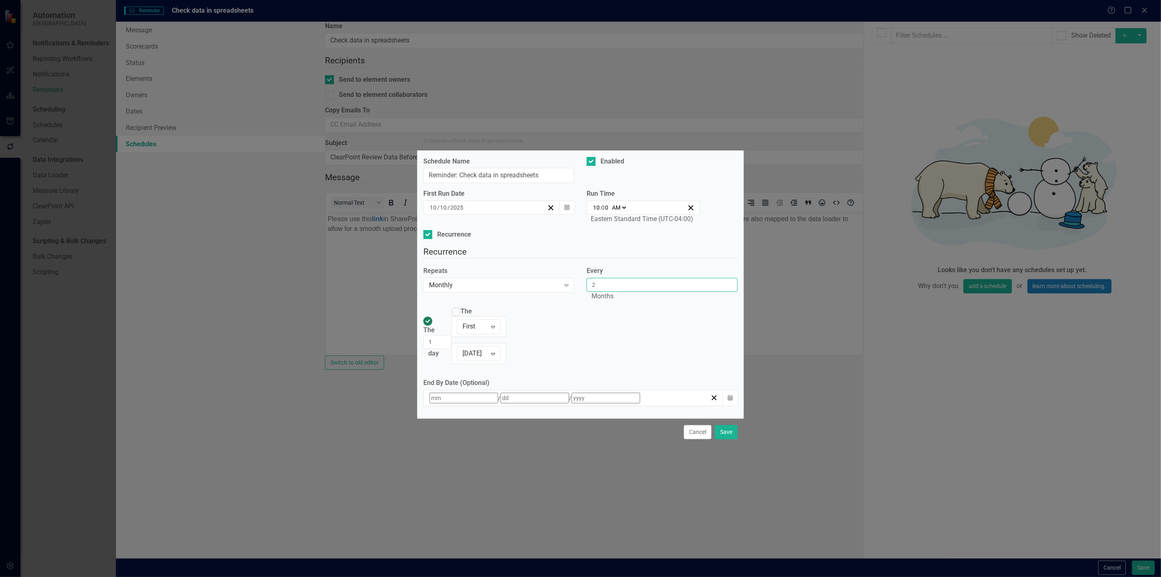
click at [607, 292] on input "2" at bounding box center [662, 285] width 151 height 14
type input "3"
click at [607, 292] on input "3" at bounding box center [662, 285] width 151 height 14
click at [452, 335] on input "2" at bounding box center [437, 342] width 28 height 14
click at [452, 335] on input "3" at bounding box center [437, 342] width 28 height 14
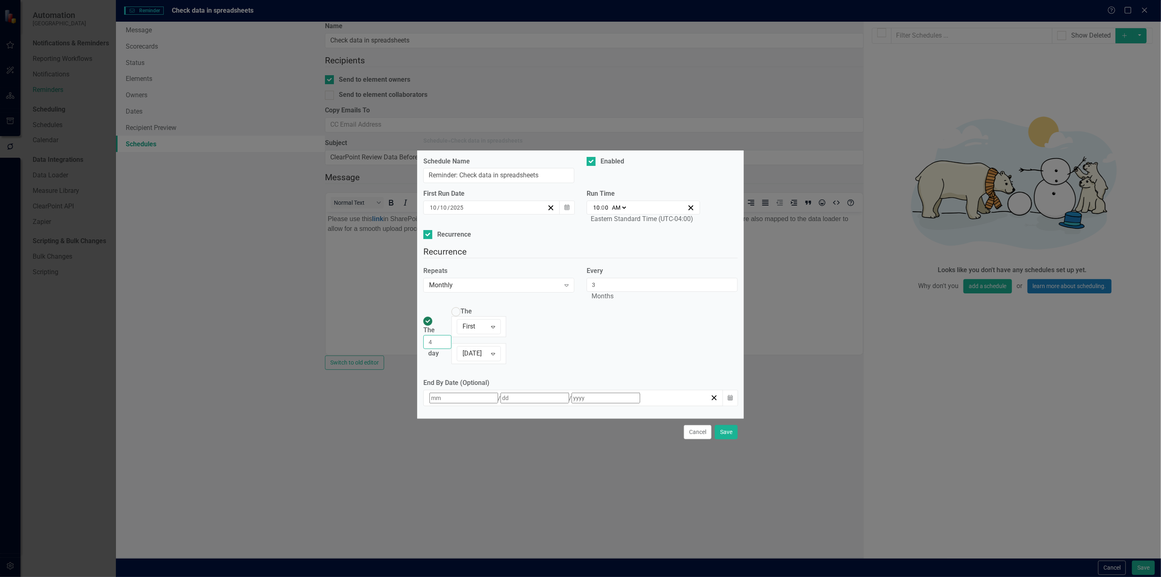
click at [452, 335] on input "4" at bounding box center [437, 342] width 28 height 14
click at [452, 335] on input "5" at bounding box center [437, 342] width 28 height 14
click at [452, 335] on input "6" at bounding box center [437, 342] width 28 height 14
click at [452, 335] on input "7" at bounding box center [437, 342] width 28 height 14
click at [452, 335] on input "8" at bounding box center [437, 342] width 28 height 14
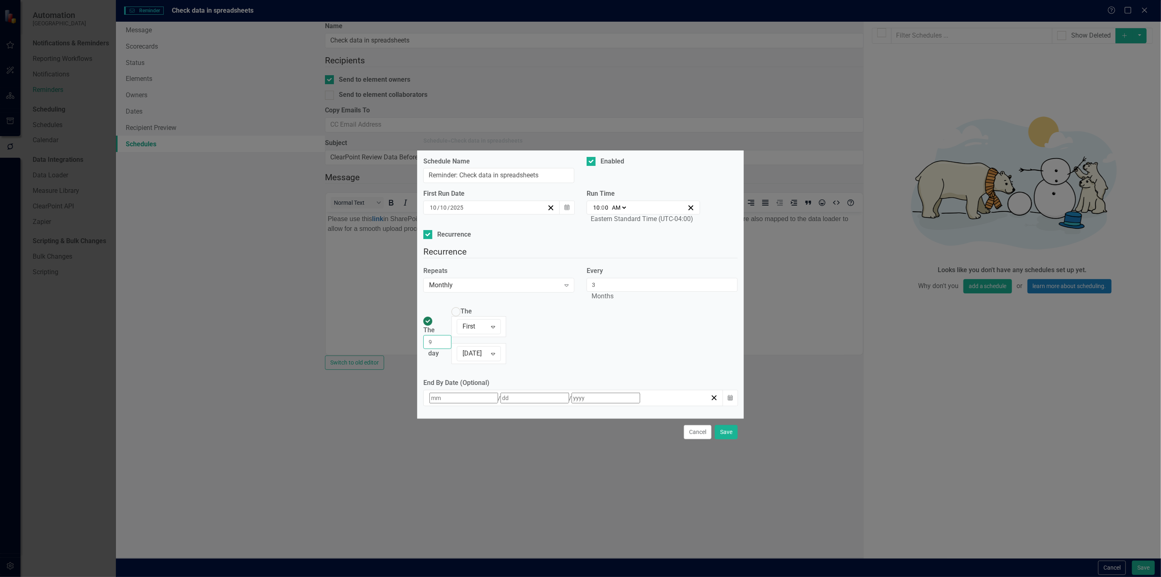
click at [452, 335] on input "9" at bounding box center [437, 342] width 28 height 14
type input "10"
click at [452, 335] on input "10" at bounding box center [437, 342] width 28 height 14
click at [542, 418] on div "Cancel Save" at bounding box center [580, 431] width 327 height 27
drag, startPoint x: 729, startPoint y: 407, endPoint x: 735, endPoint y: 409, distance: 6.5
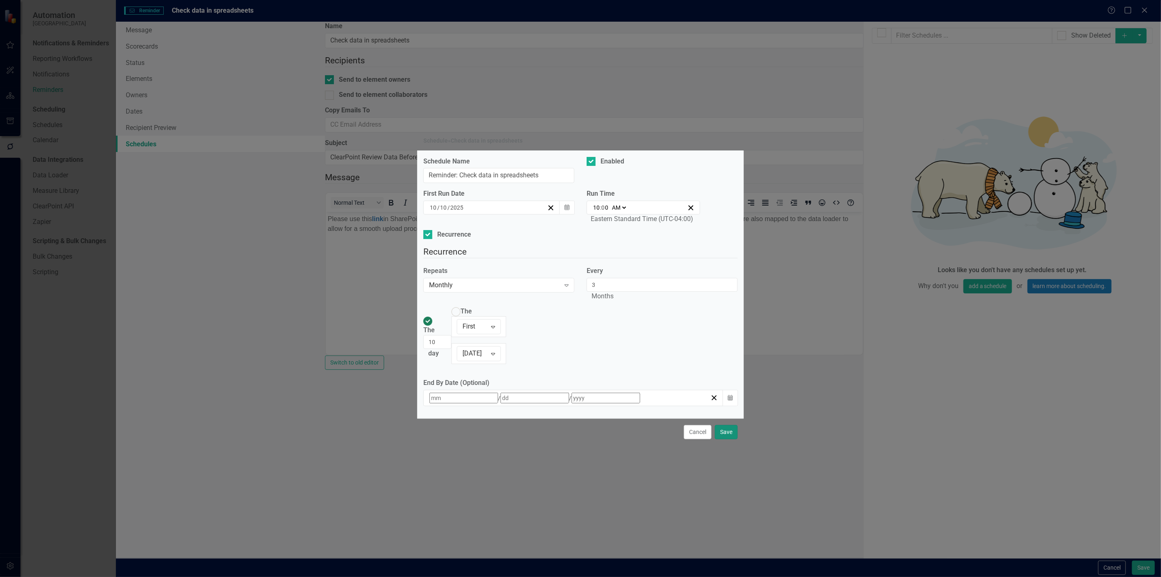
click at [732, 425] on button "Save" at bounding box center [726, 432] width 23 height 14
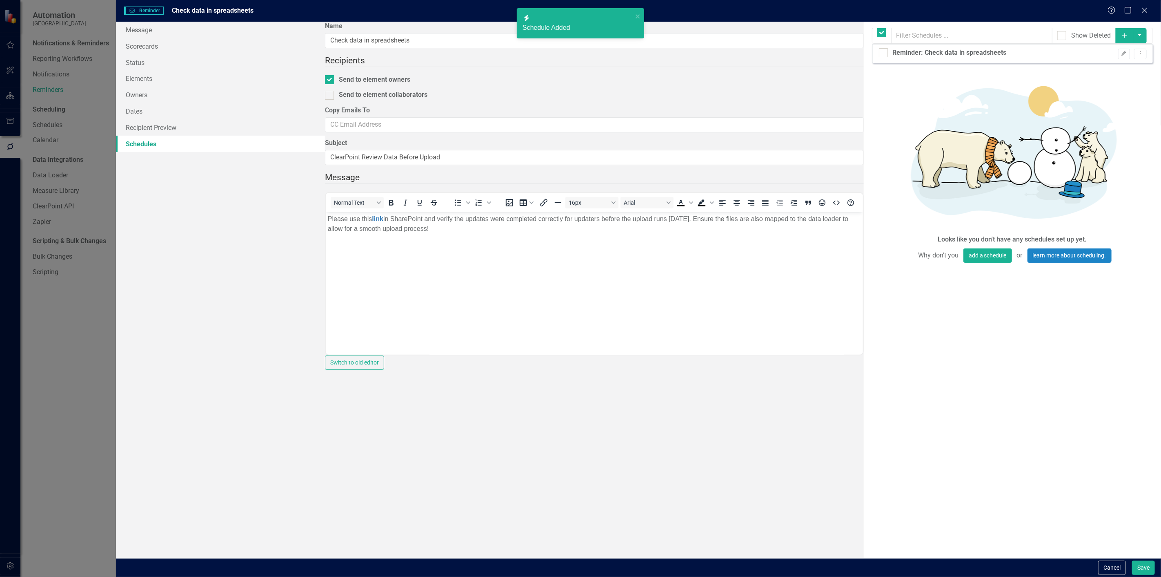
checkbox input "false"
click at [1146, 565] on button "Save" at bounding box center [1143, 567] width 23 height 14
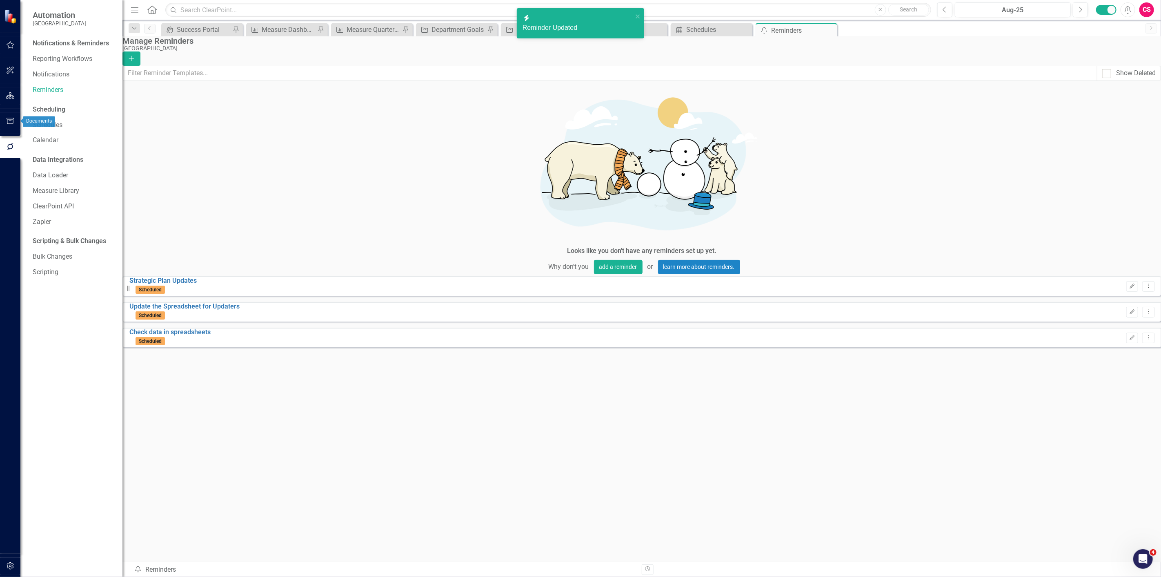
click at [17, 123] on button "button" at bounding box center [10, 121] width 18 height 17
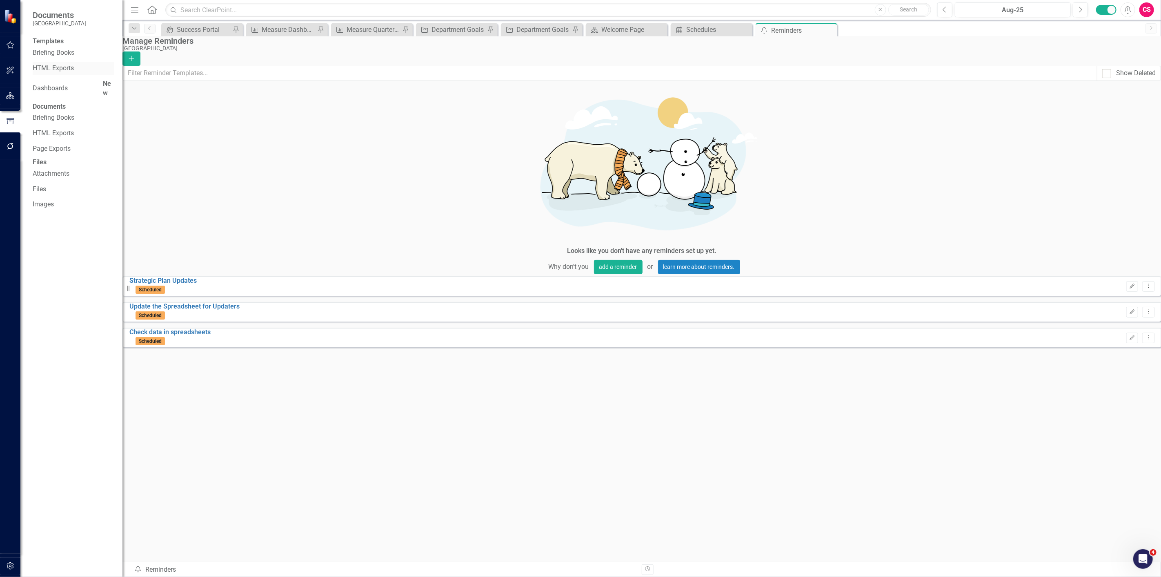
click at [42, 71] on link "HTML Exports" at bounding box center [74, 68] width 82 height 9
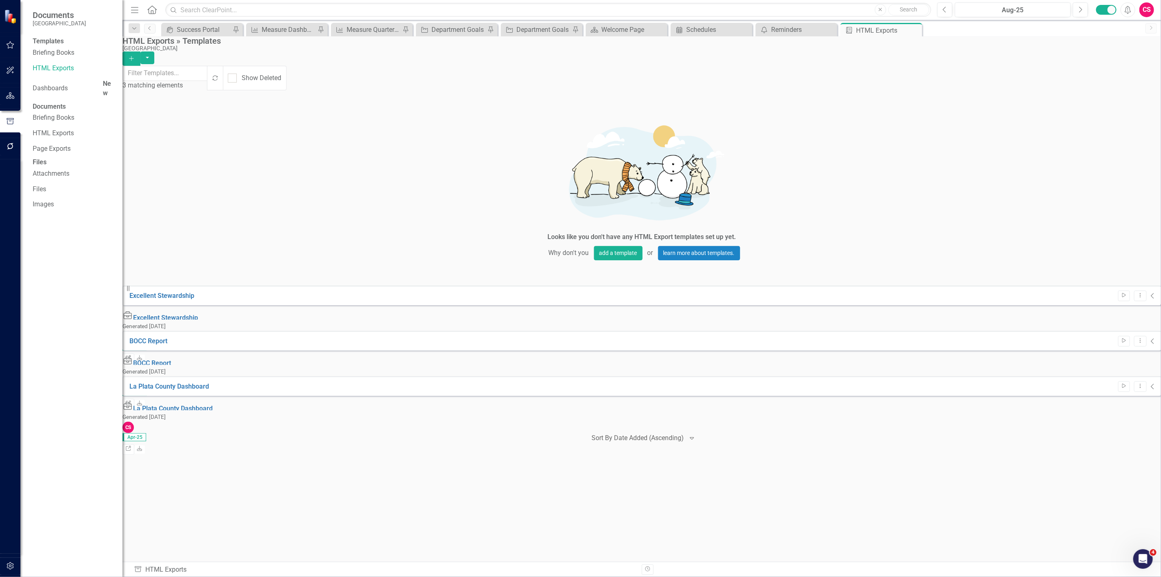
click at [1151, 338] on icon "Collapse" at bounding box center [1153, 341] width 4 height 7
click at [1143, 375] on div "Start Dropdown Menu Collapse" at bounding box center [1134, 380] width 41 height 11
click at [1151, 377] on icon "Collapse" at bounding box center [1153, 380] width 4 height 7
click at [134, 432] on link "Link" at bounding box center [129, 437] width 12 height 11
click at [1141, 381] on icon "Dropdown Menu" at bounding box center [1144, 383] width 7 height 5
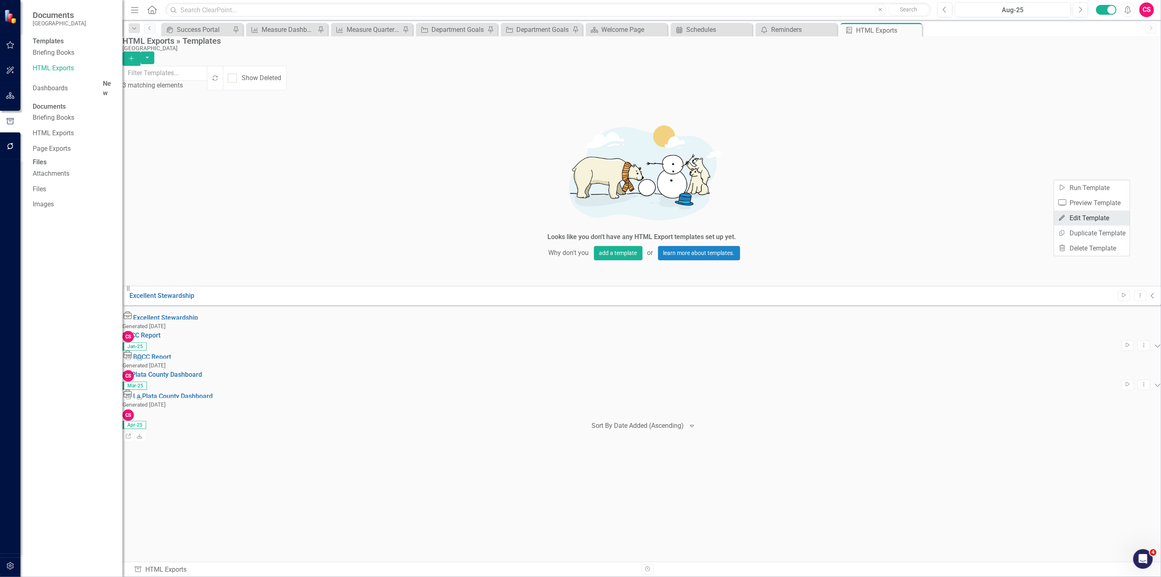
click at [1071, 220] on link "Edit Edit Template" at bounding box center [1092, 217] width 76 height 15
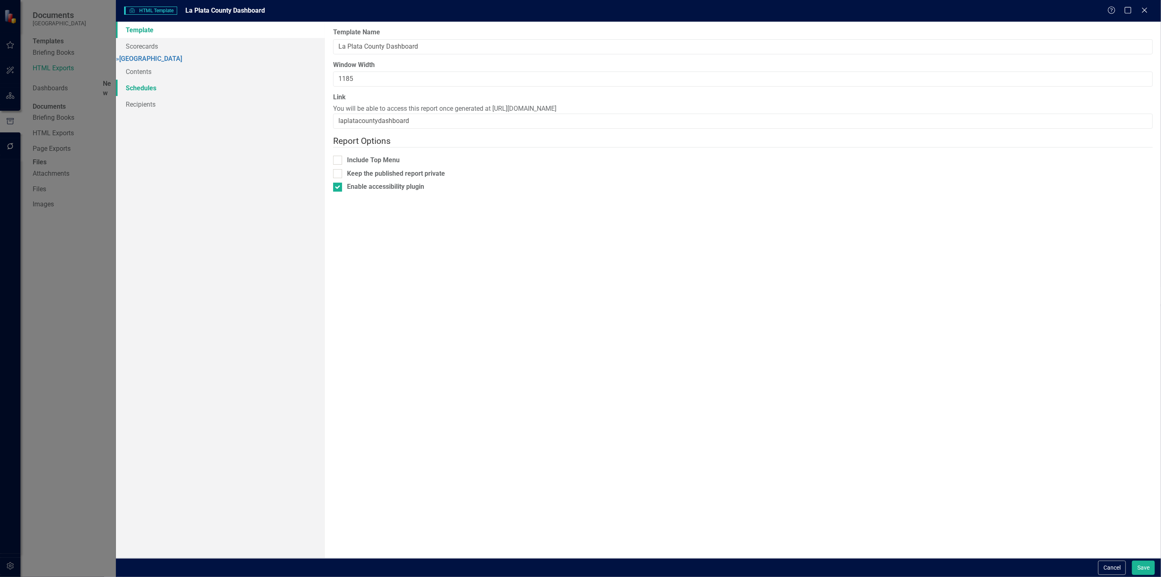
click at [155, 96] on link "Schedules" at bounding box center [220, 88] width 209 height 16
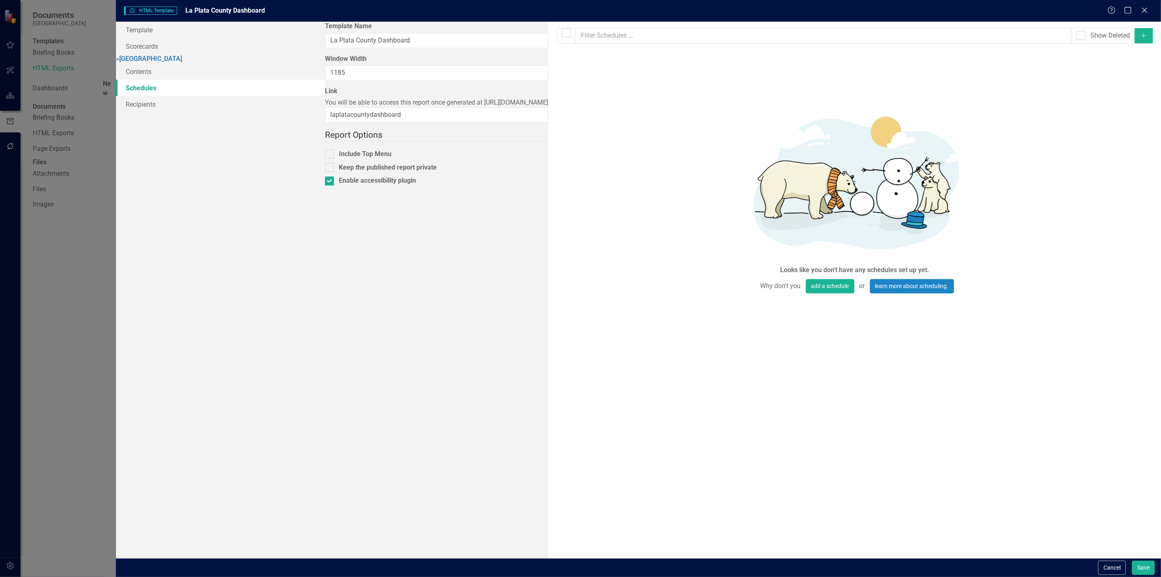
click at [1144, 33] on icon "Add" at bounding box center [1144, 36] width 7 height 6
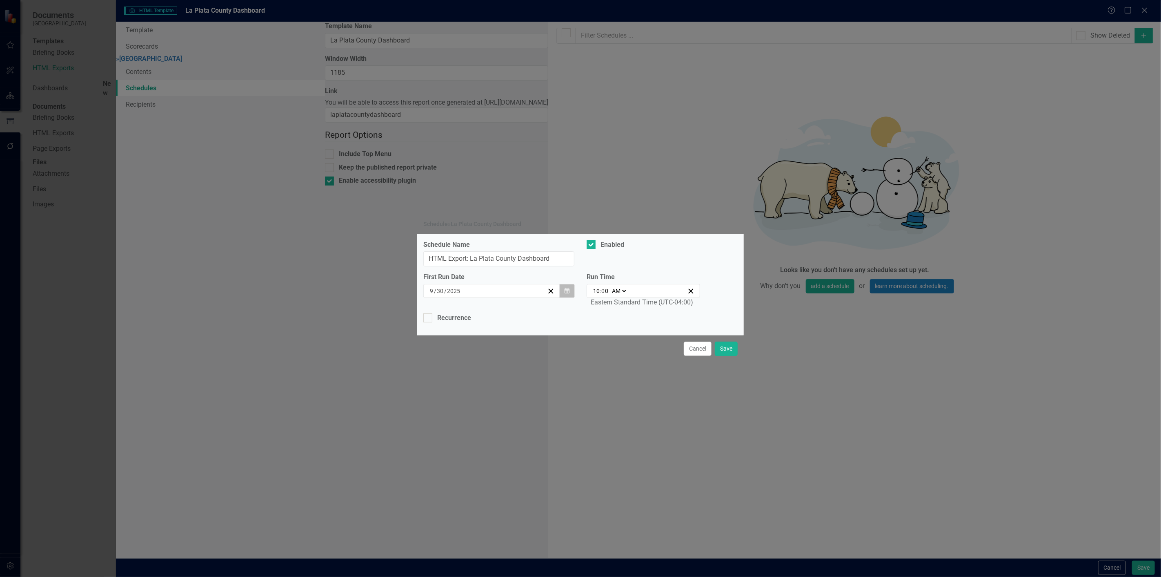
click at [569, 292] on icon "button" at bounding box center [567, 290] width 5 height 6
click at [530, 315] on button "›" at bounding box center [539, 307] width 18 height 18
click at [495, 381] on button "22" at bounding box center [495, 377] width 20 height 15
click at [447, 319] on div "Recurrence" at bounding box center [454, 317] width 34 height 9
click at [429, 319] on input "Recurrence" at bounding box center [425, 315] width 5 height 5
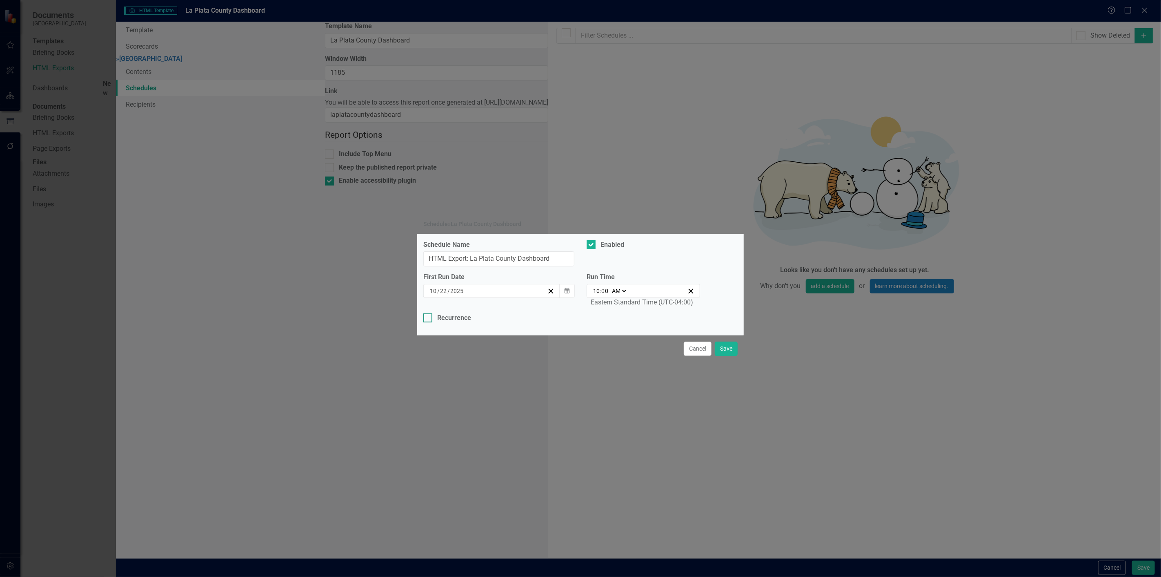
checkbox input "true"
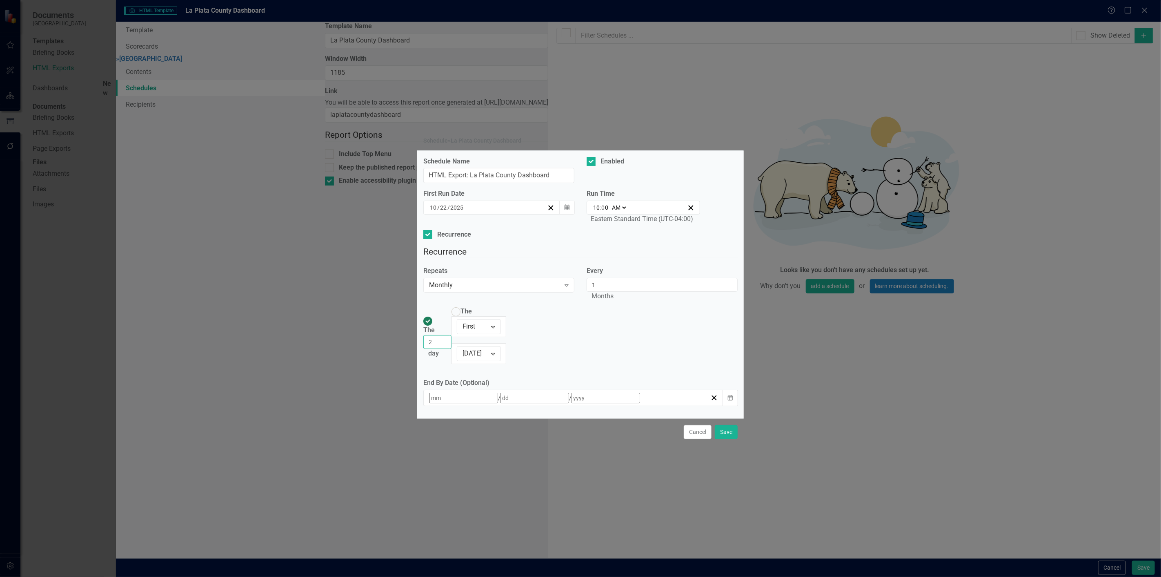
click at [452, 335] on input "2" at bounding box center [437, 342] width 28 height 14
type input "3"
click at [452, 335] on input "3" at bounding box center [437, 342] width 28 height 14
click at [595, 292] on input "1" at bounding box center [662, 285] width 151 height 14
type input "3"
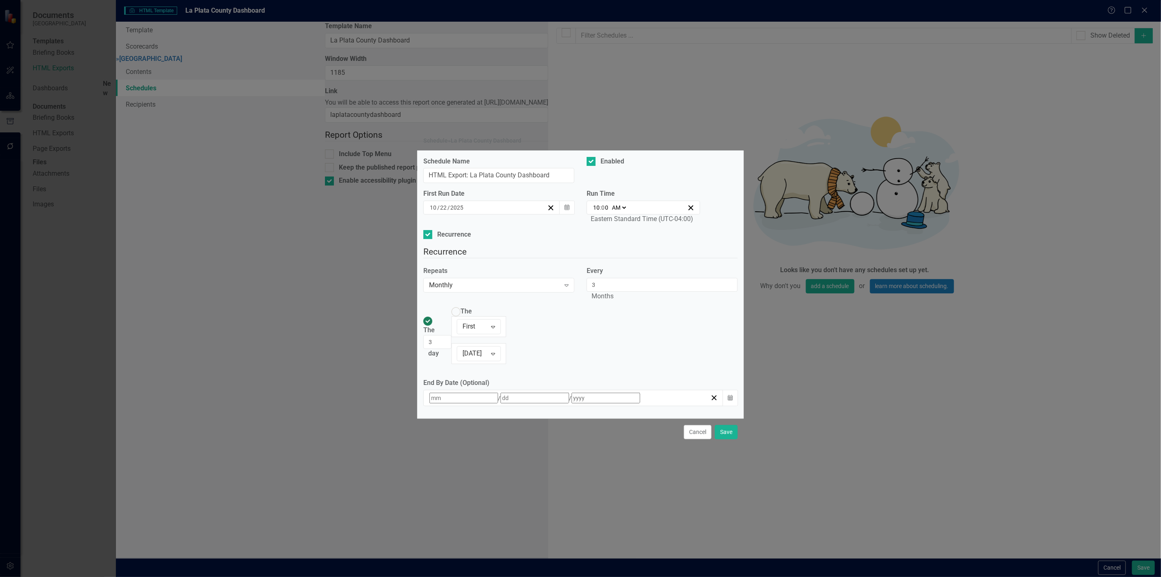
click at [626, 270] on div "Schedule Name HTML Export: La Plata County Dashboard Enabled First Run Date [DA…" at bounding box center [580, 284] width 327 height 267
click at [452, 335] on input "4" at bounding box center [437, 342] width 28 height 14
click at [452, 335] on input "5" at bounding box center [437, 342] width 28 height 14
click at [452, 335] on input "6" at bounding box center [437, 342] width 28 height 14
click at [452, 335] on input "7" at bounding box center [437, 342] width 28 height 14
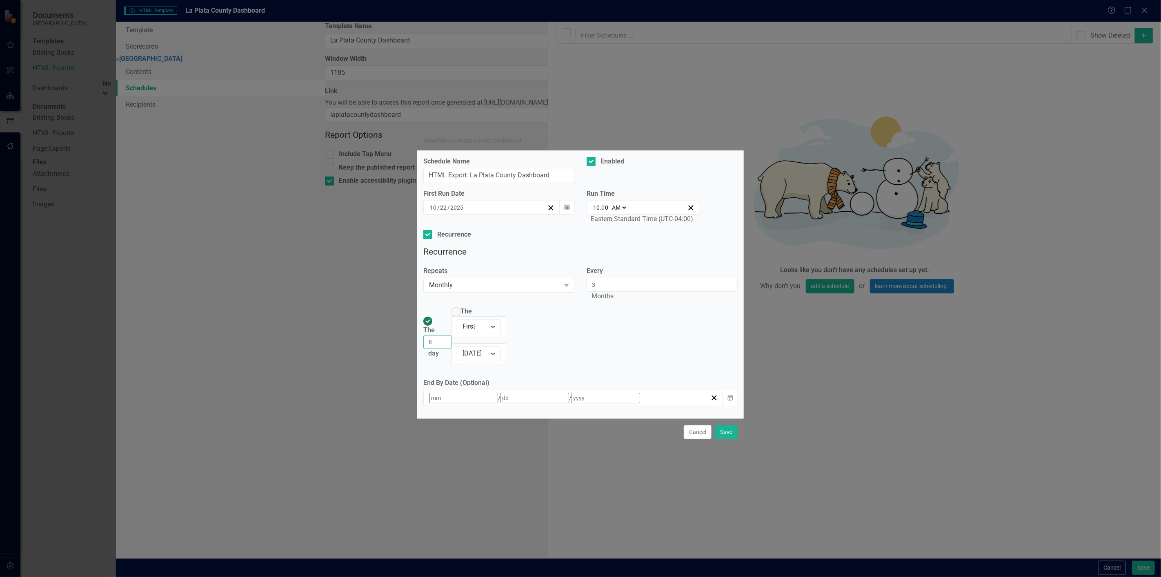
click at [452, 335] on input "8" at bounding box center [437, 342] width 28 height 14
click at [452, 335] on input "9" at bounding box center [437, 342] width 28 height 14
click at [452, 335] on input "10" at bounding box center [437, 342] width 28 height 14
click at [452, 335] on input "11" at bounding box center [437, 342] width 28 height 14
click at [452, 335] on input "12" at bounding box center [437, 342] width 28 height 14
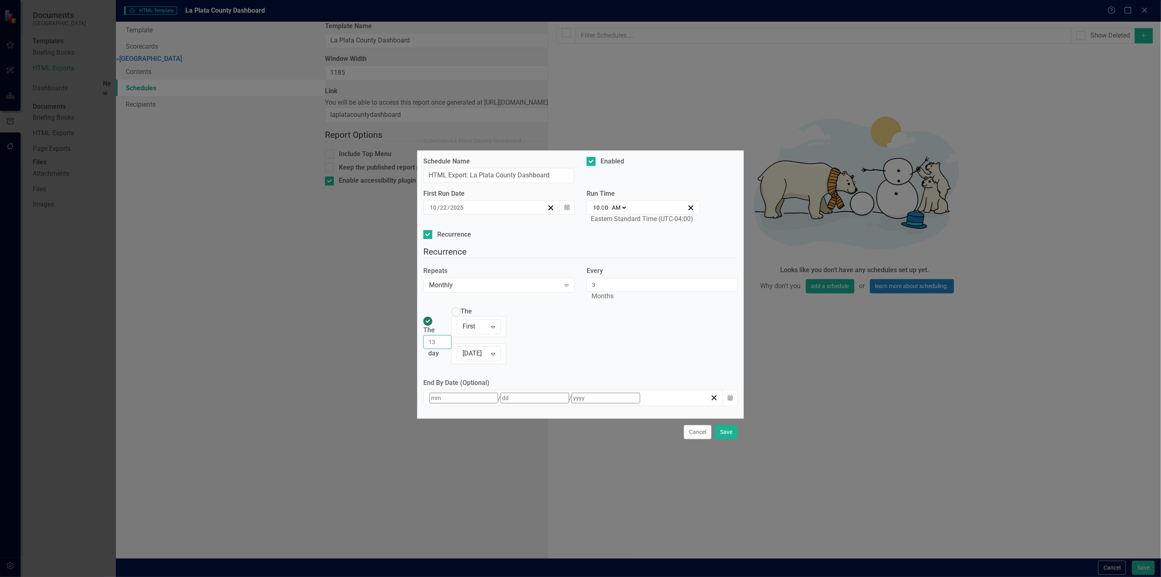
click at [452, 335] on input "13" at bounding box center [437, 342] width 28 height 14
click at [452, 335] on input "14" at bounding box center [437, 342] width 28 height 14
click at [452, 335] on input "15" at bounding box center [437, 342] width 28 height 14
click at [452, 335] on input "16" at bounding box center [437, 342] width 28 height 14
click at [452, 335] on input "17" at bounding box center [437, 342] width 28 height 14
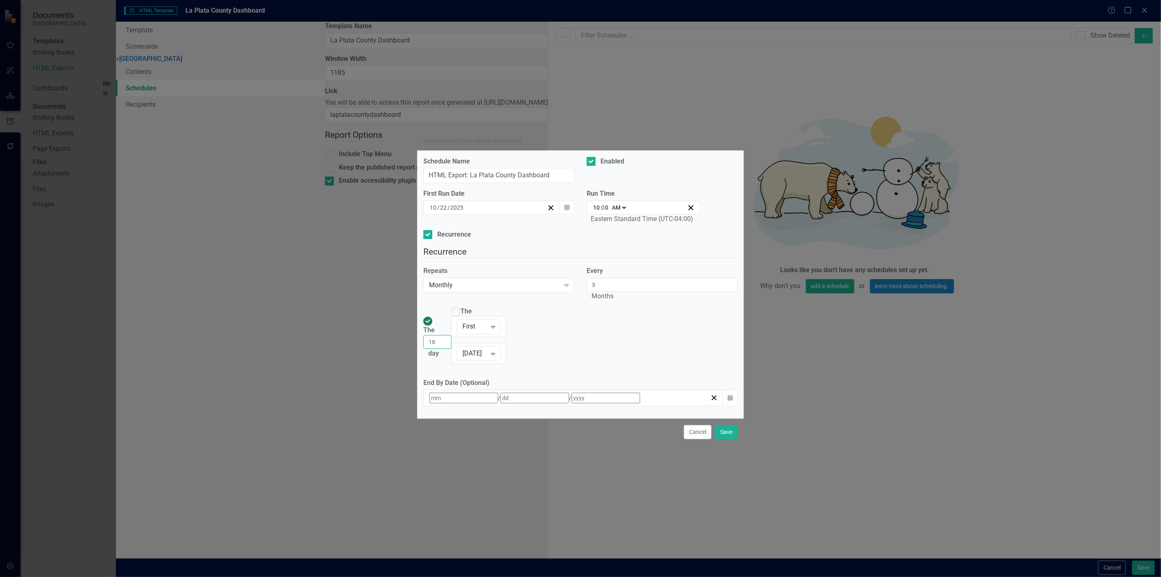
click at [452, 335] on input "18" at bounding box center [437, 342] width 28 height 14
click at [452, 335] on input "19" at bounding box center [437, 342] width 28 height 14
click at [452, 335] on input "20" at bounding box center [437, 342] width 28 height 14
click at [452, 335] on input "21" at bounding box center [437, 342] width 28 height 14
type input "22"
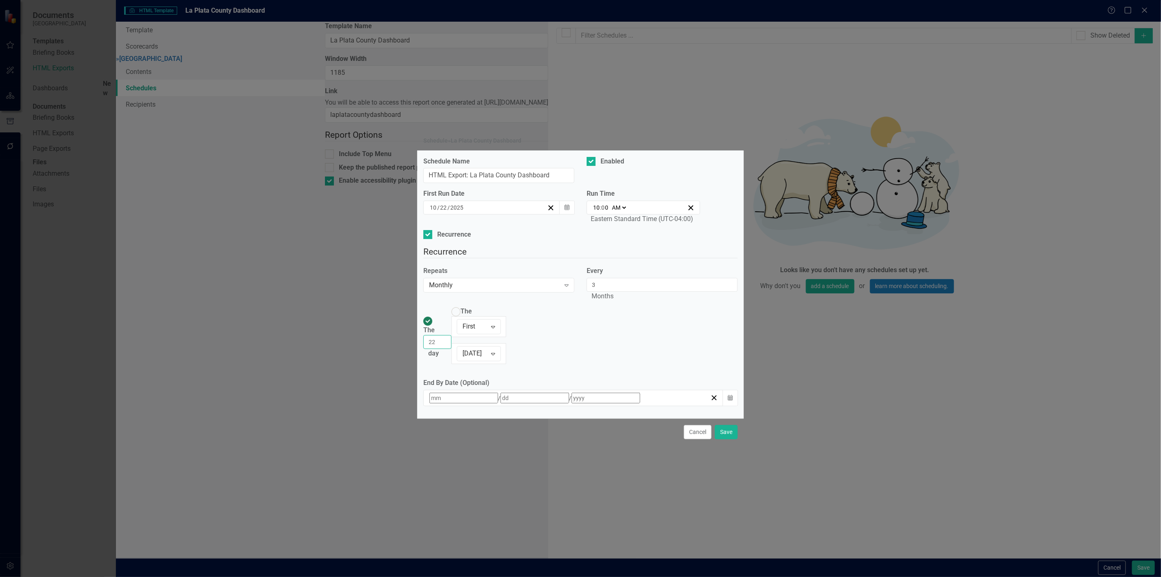
click at [452, 335] on input "22" at bounding box center [437, 342] width 28 height 14
click at [646, 418] on div "Cancel Save" at bounding box center [580, 431] width 327 height 27
click at [724, 425] on button "Save" at bounding box center [726, 432] width 23 height 14
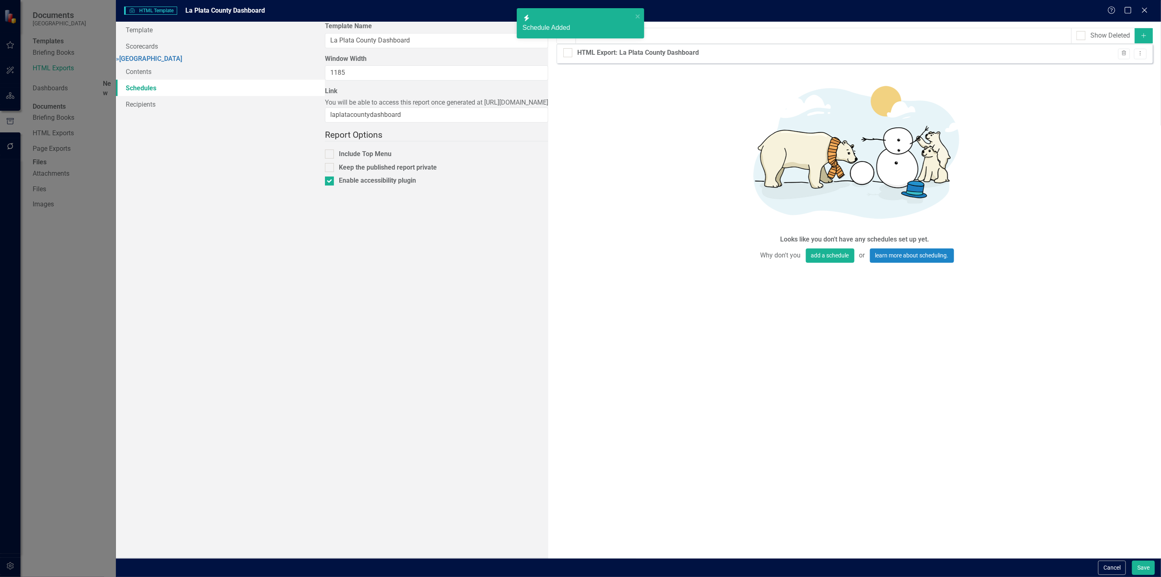
checkbox input "false"
click at [174, 112] on link "Recipients" at bounding box center [220, 104] width 209 height 16
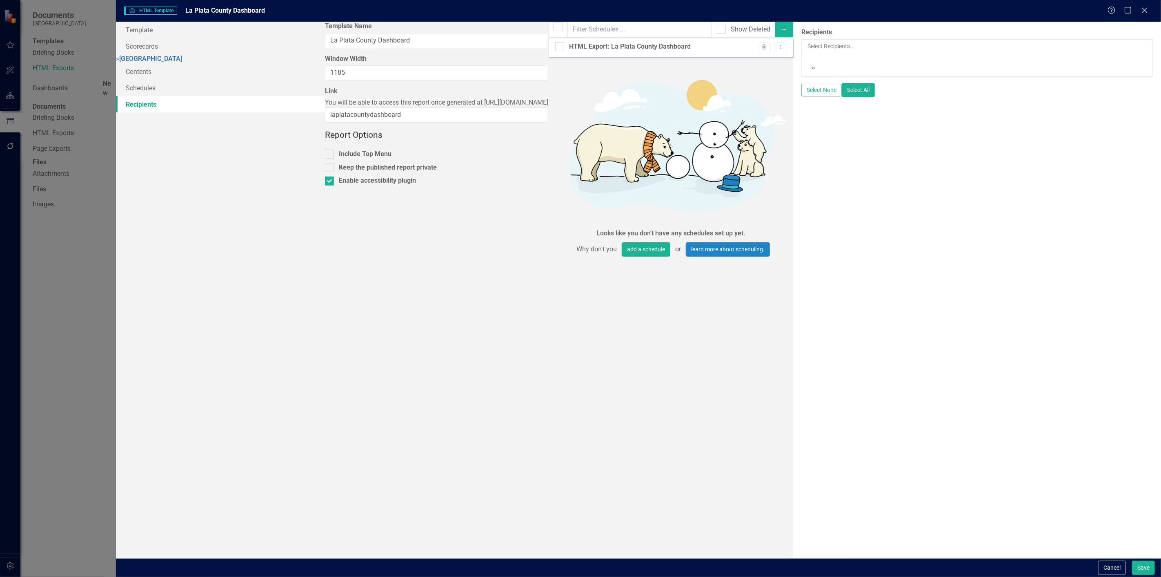
click at [808, 51] on div at bounding box center [808, 56] width 1 height 10
click at [1152, 570] on button "Save" at bounding box center [1143, 567] width 23 height 14
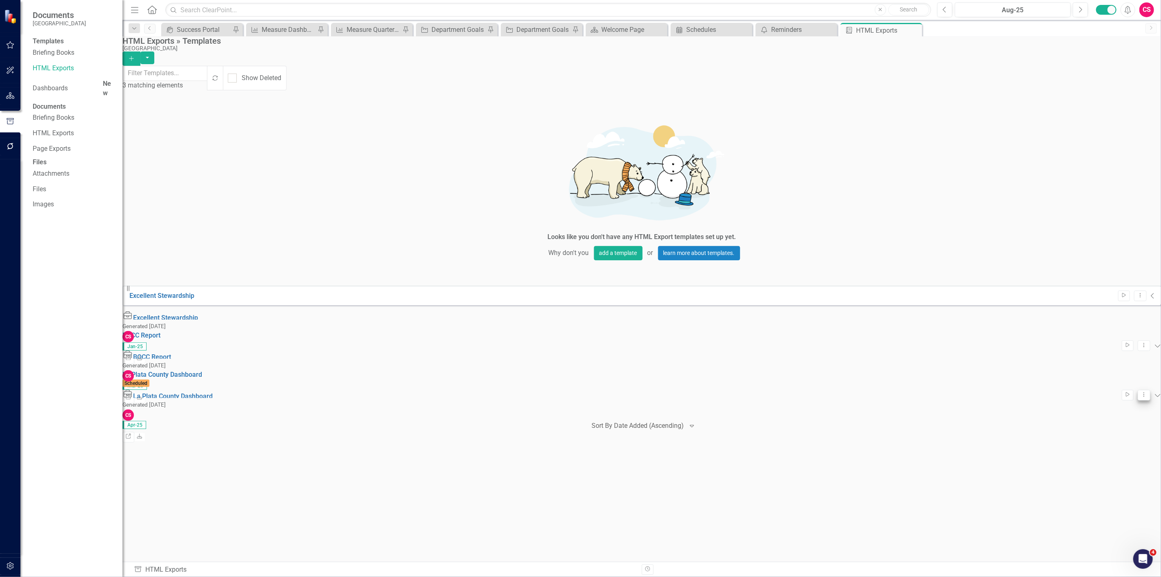
click at [1138, 390] on button "Dropdown Menu" at bounding box center [1144, 395] width 13 height 11
click at [1094, 216] on link "Edit Edit Template" at bounding box center [1092, 217] width 76 height 15
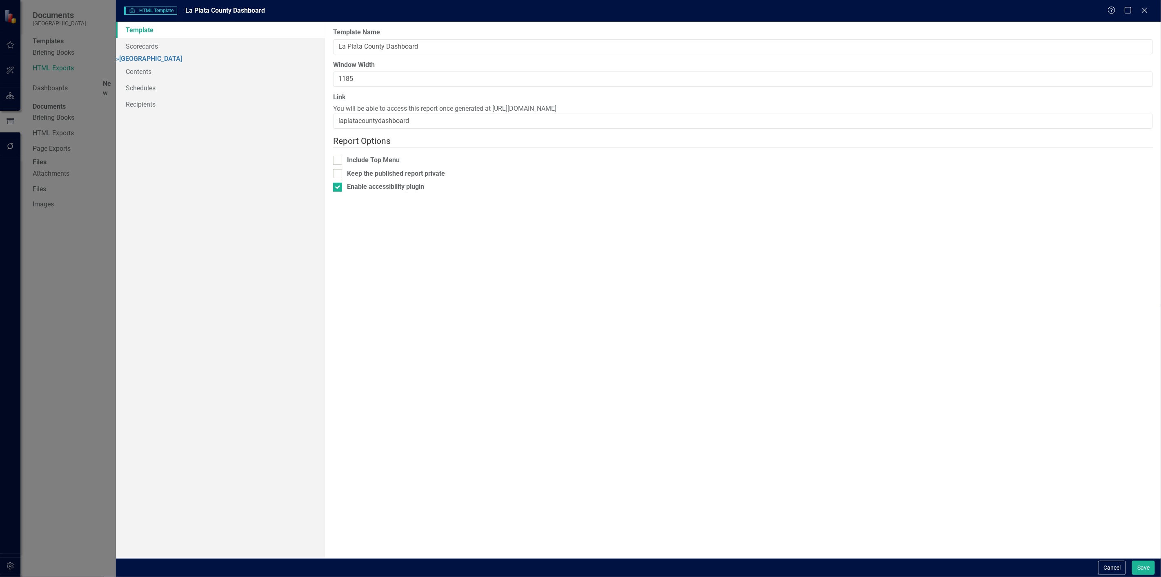
drag, startPoint x: 677, startPoint y: 109, endPoint x: 480, endPoint y: 111, distance: 197.3
click at [480, 111] on div "Link You will be able to access this report once generated at [URL][DOMAIN_NAME…" at bounding box center [743, 111] width 820 height 36
copy span "[URL][DOMAIN_NAME]"
